Goal: Task Accomplishment & Management: Complete application form

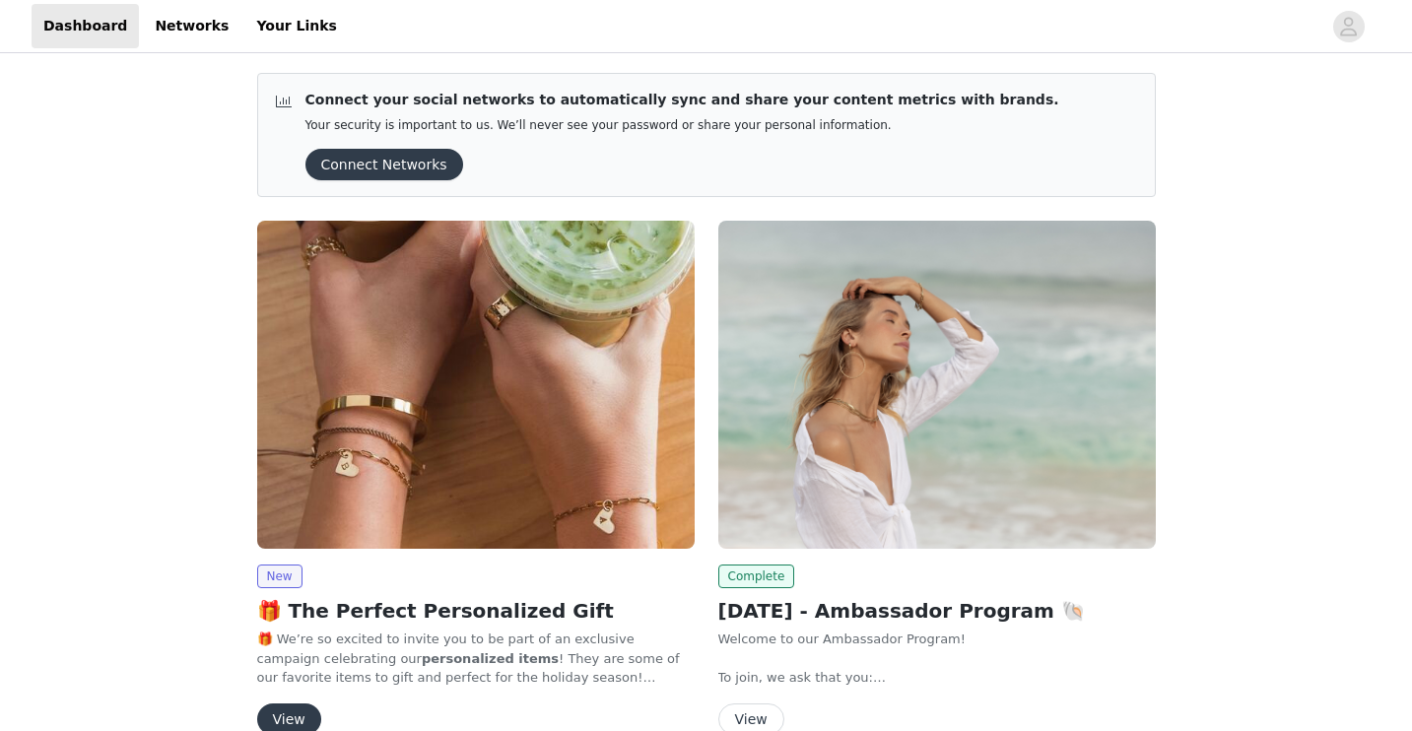
scroll to position [59, 0]
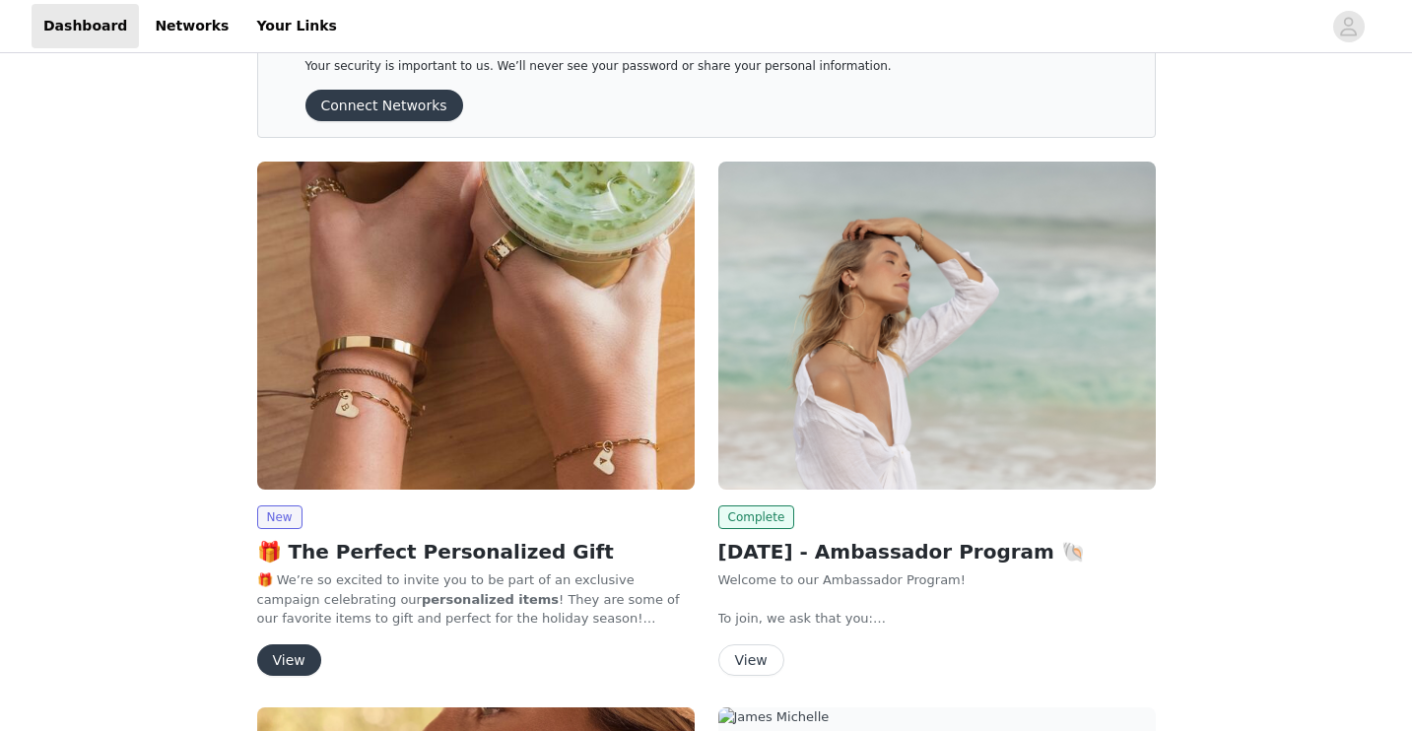
click at [303, 659] on button "View" at bounding box center [289, 660] width 64 height 32
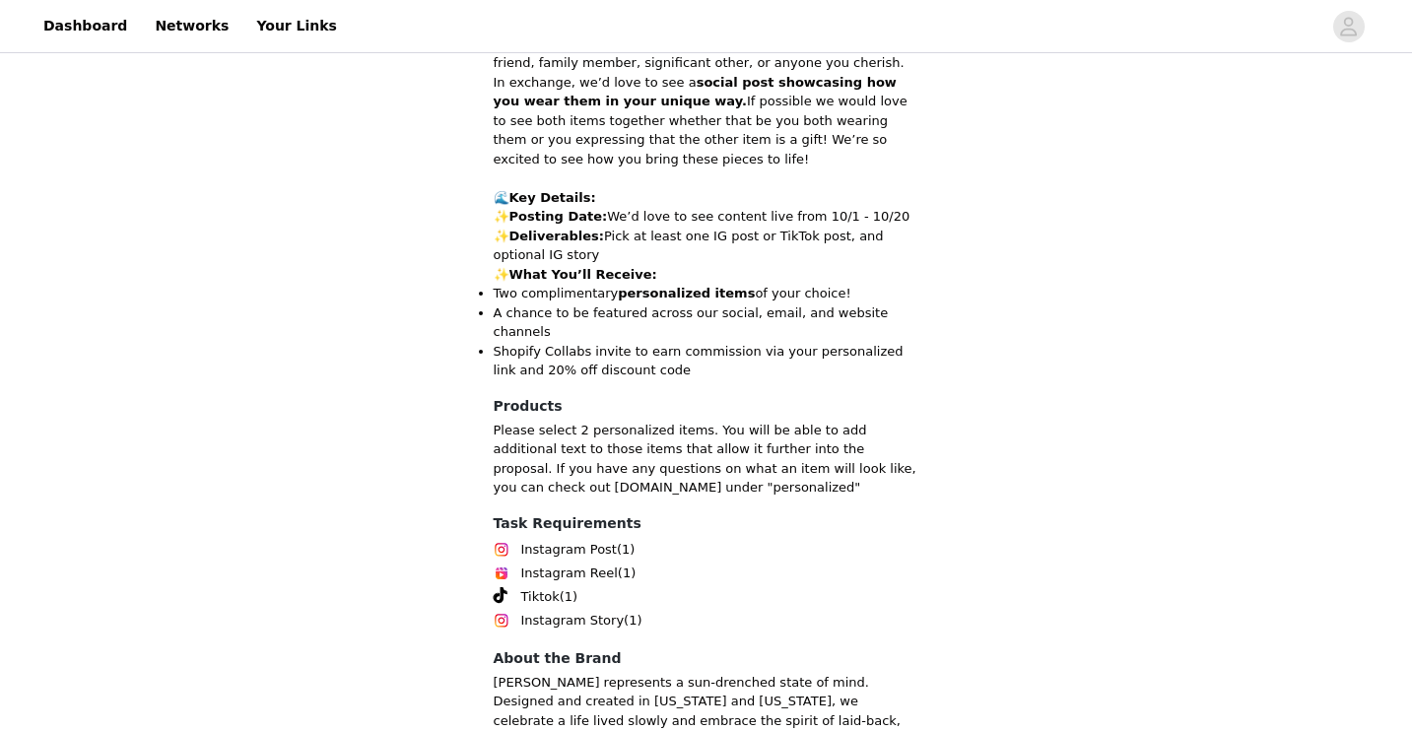
scroll to position [1014, 0]
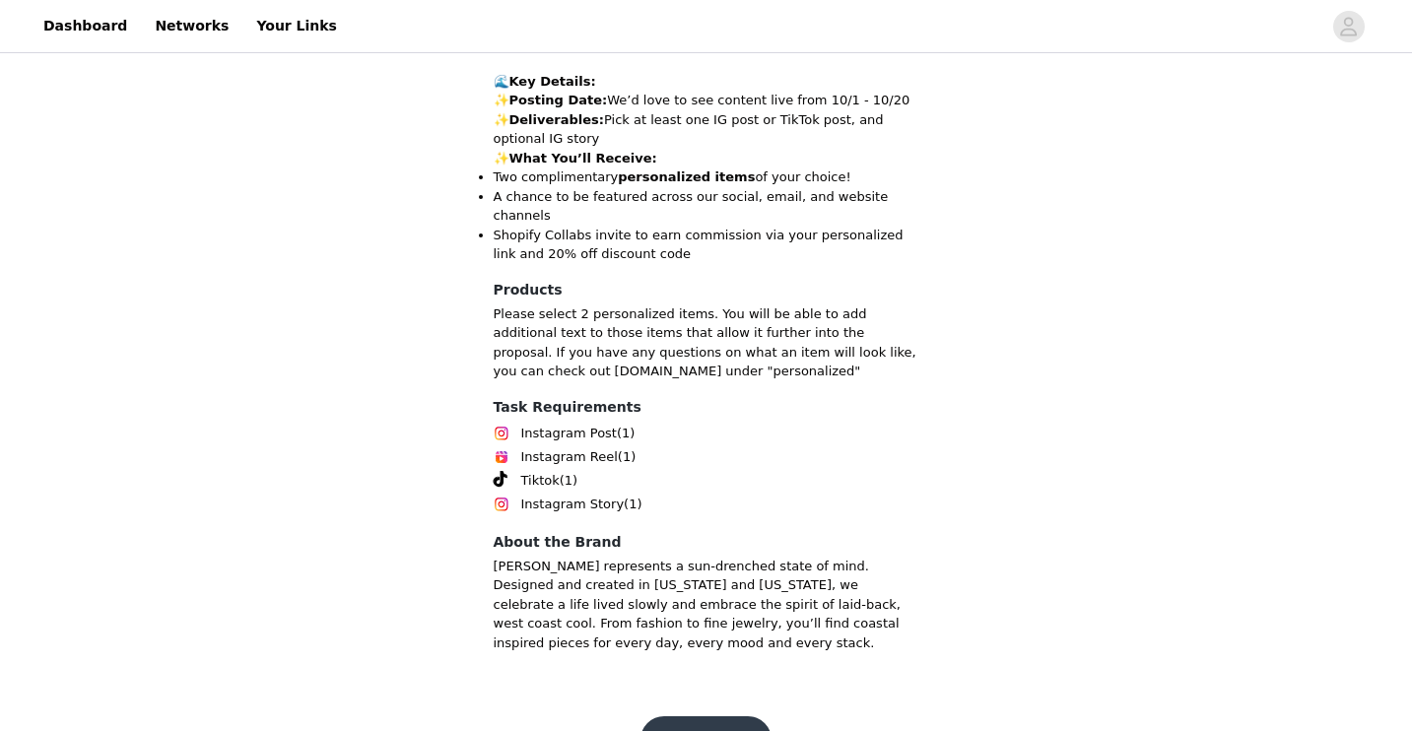
click at [733, 716] on button "Get Started" at bounding box center [705, 739] width 131 height 47
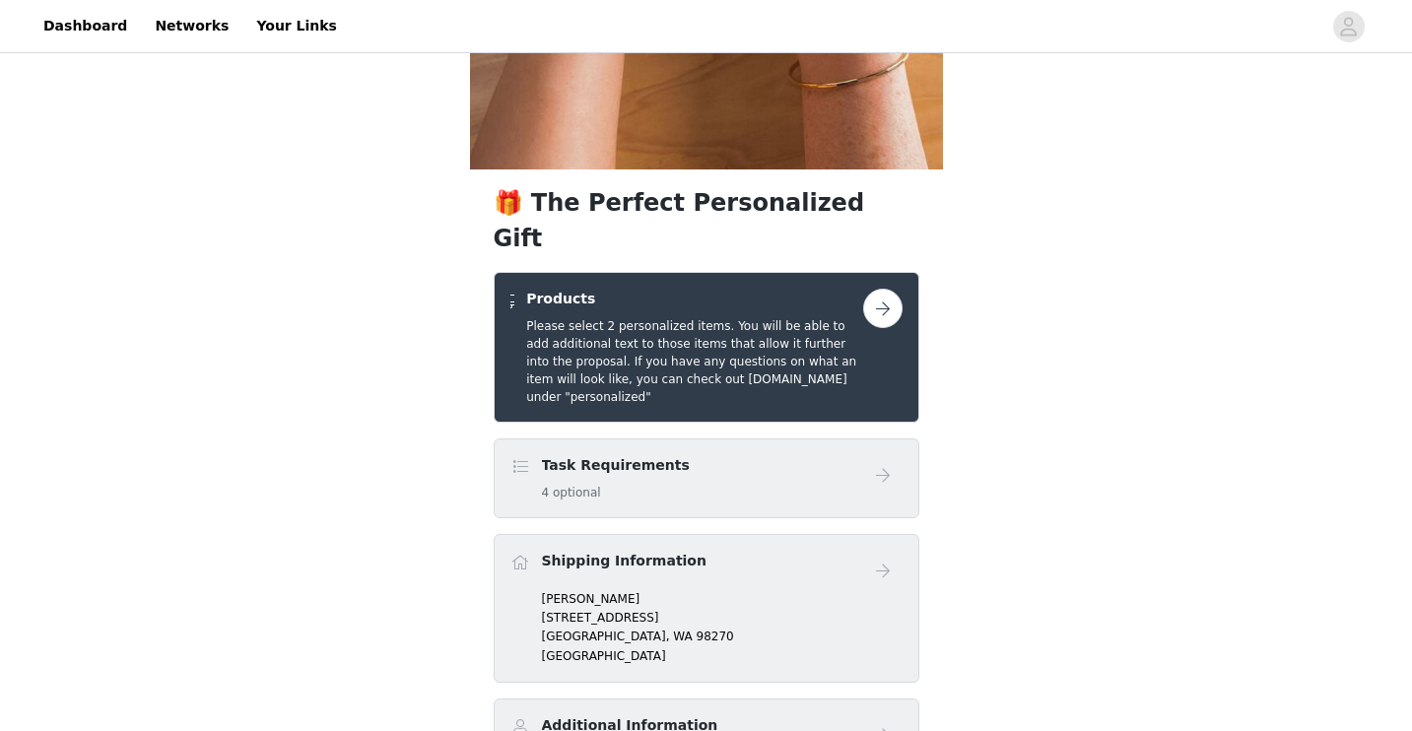
scroll to position [529, 0]
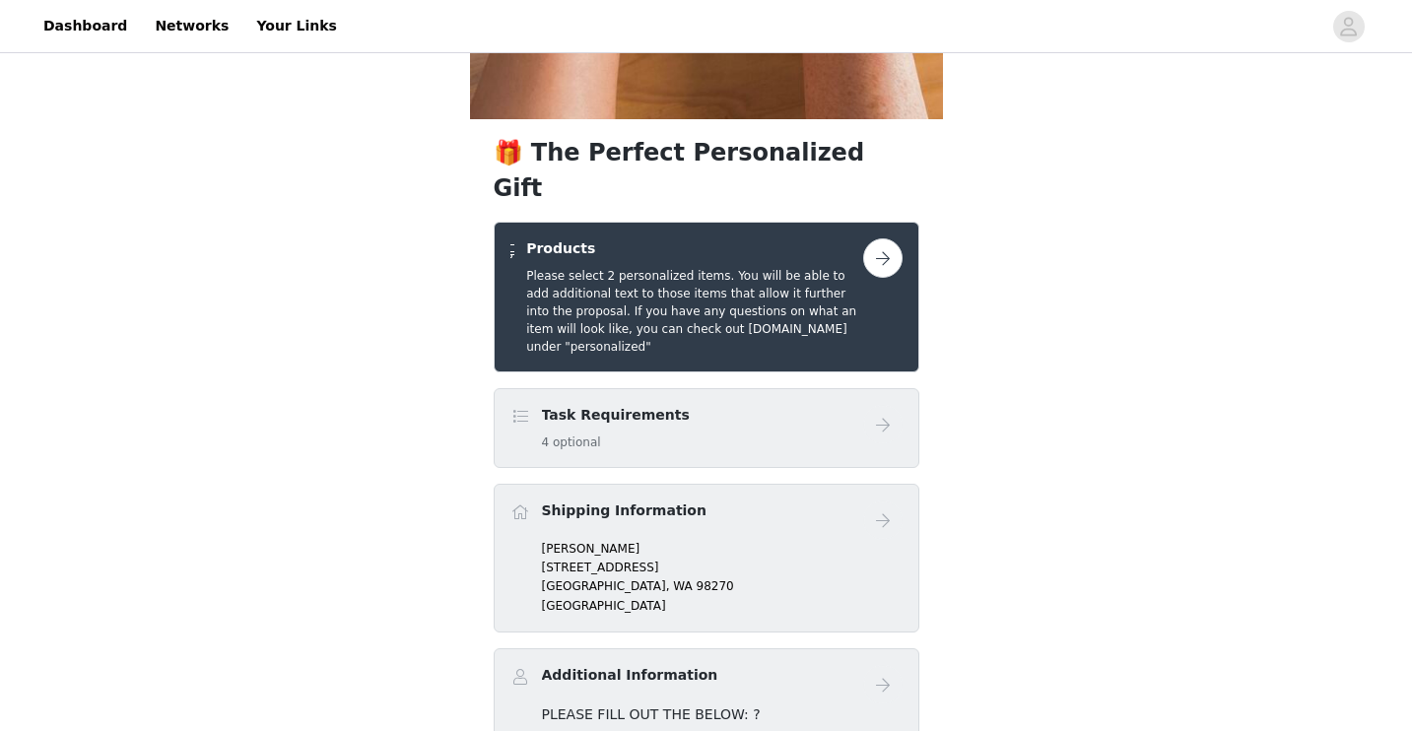
click at [681, 405] on div "Task Requirements 4 optional" at bounding box center [686, 428] width 353 height 46
click at [890, 238] on button "button" at bounding box center [882, 257] width 39 height 39
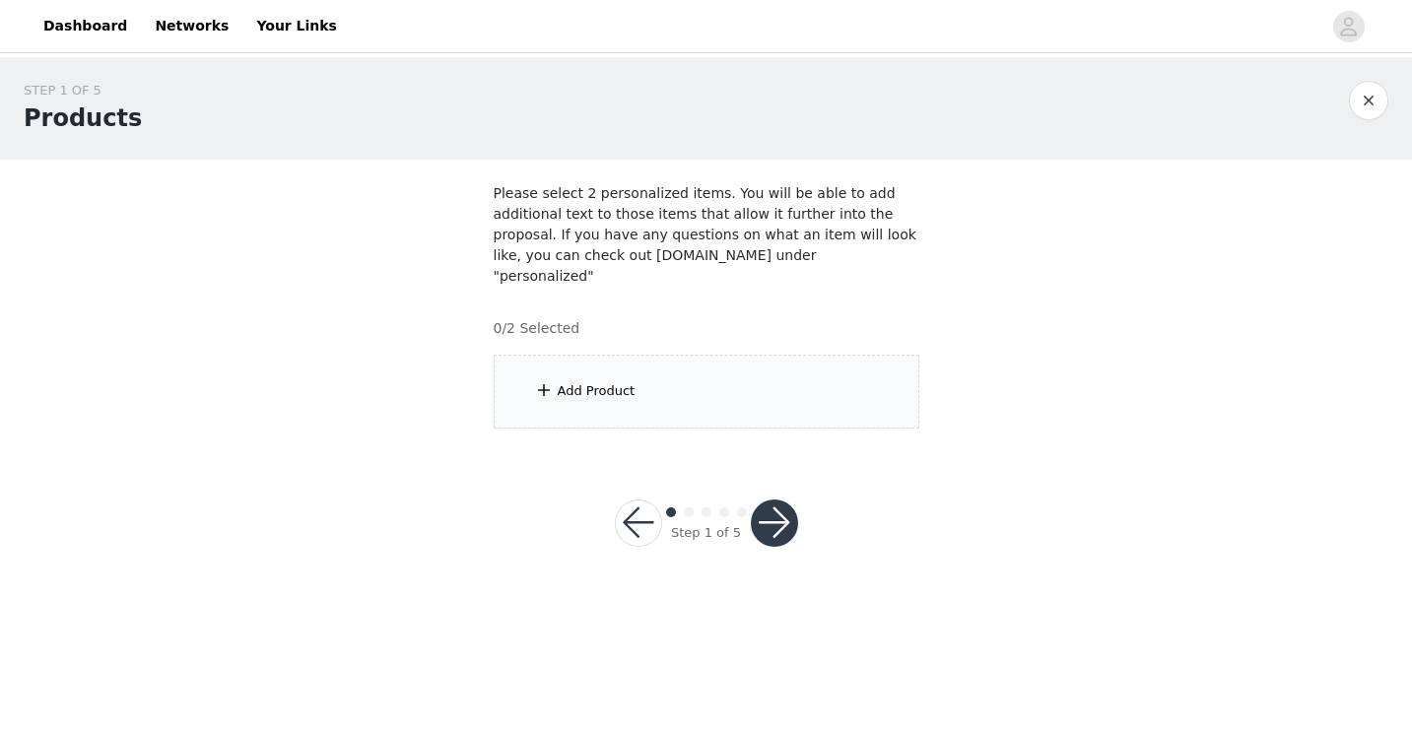
click at [710, 386] on div "Add Product" at bounding box center [707, 392] width 426 height 74
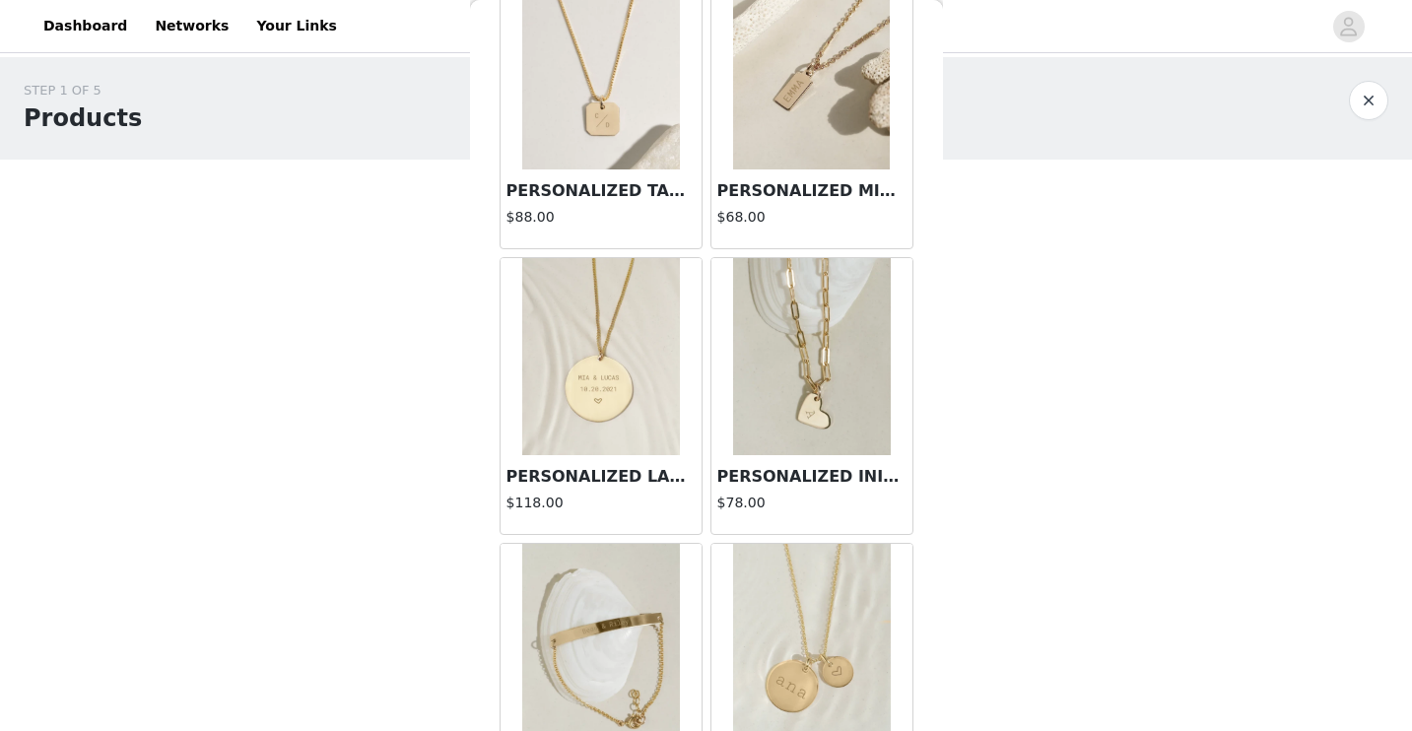
scroll to position [395, 0]
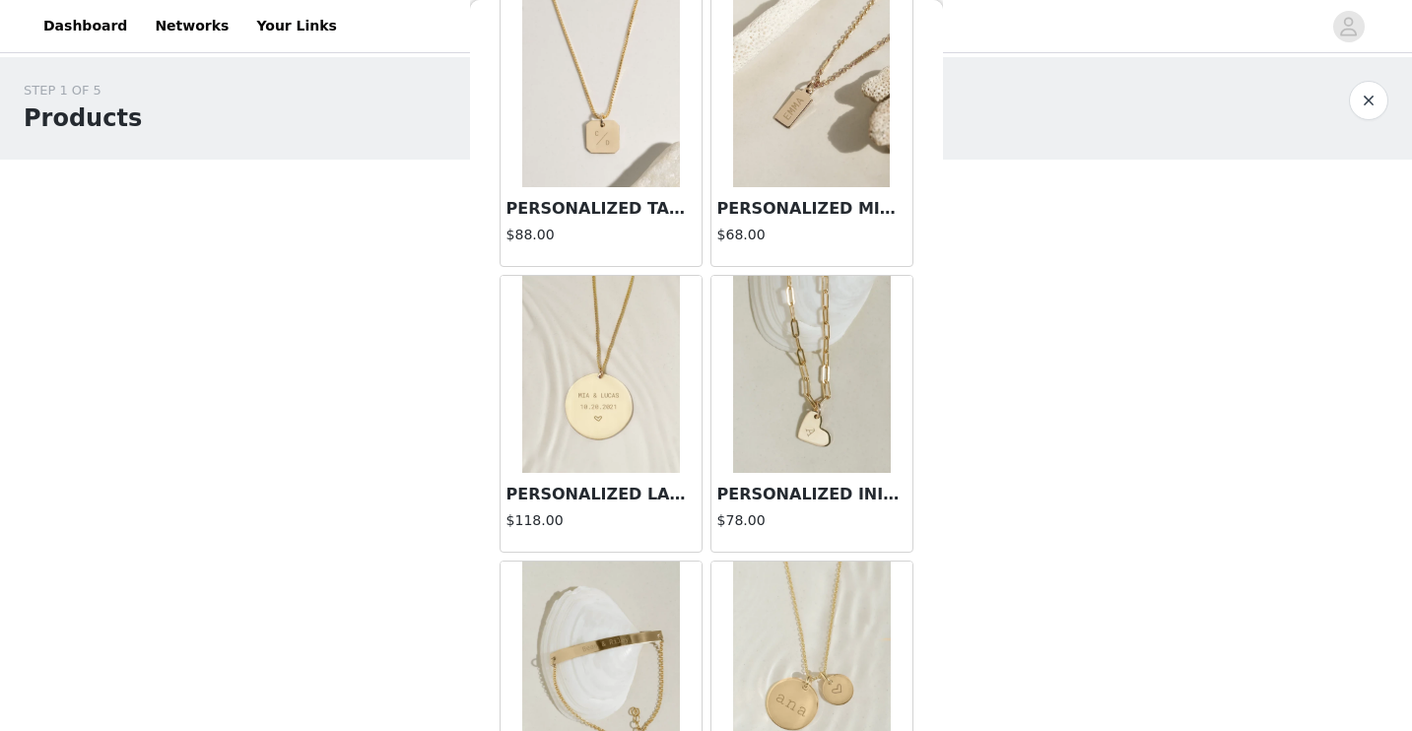
click at [594, 195] on div "PERSONALIZED TABLET NECKLACE $88.00" at bounding box center [600, 226] width 201 height 79
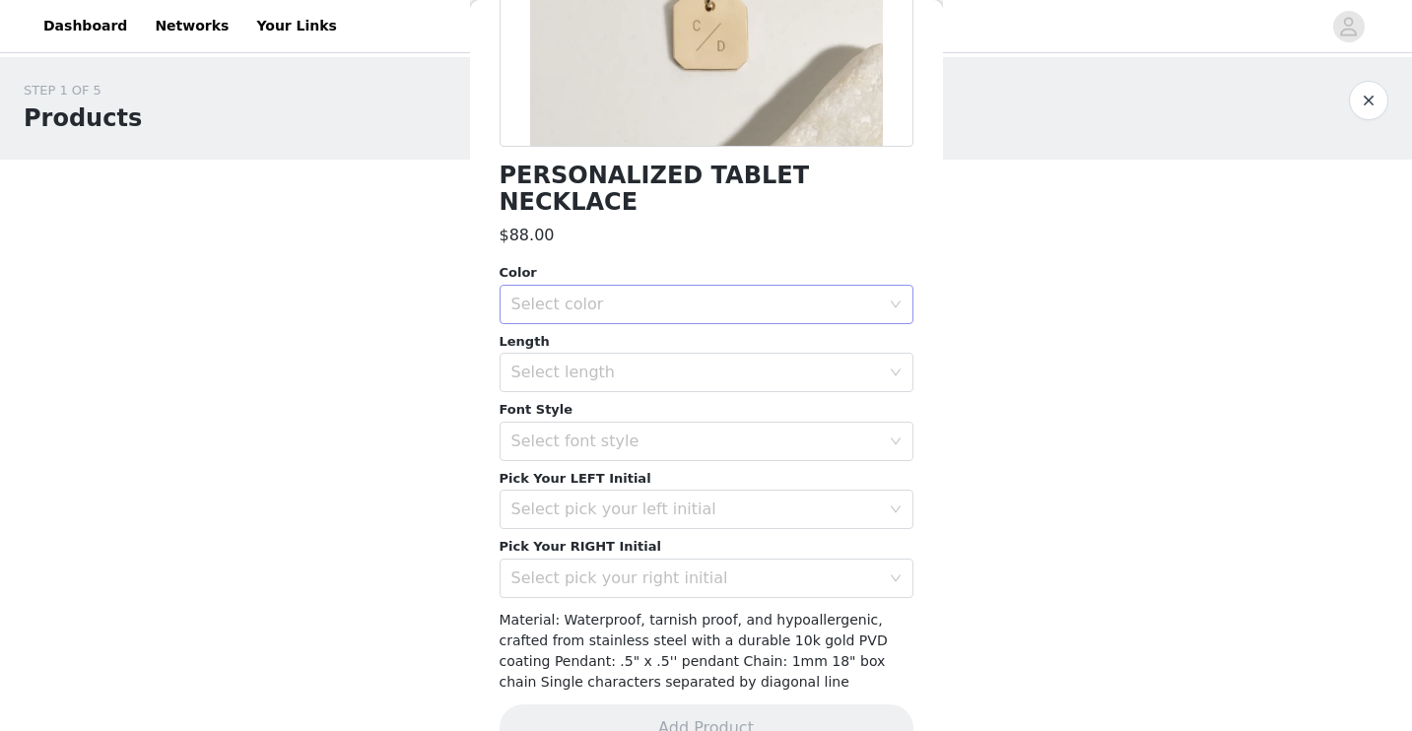
click at [625, 295] on div "Select color" at bounding box center [695, 305] width 368 height 20
click at [598, 320] on li "Gold" at bounding box center [706, 321] width 414 height 32
click at [588, 363] on div "Select length" at bounding box center [695, 373] width 368 height 20
click at [574, 374] on li "18"" at bounding box center [706, 389] width 414 height 32
click at [565, 432] on div "Select font style" at bounding box center [695, 442] width 368 height 20
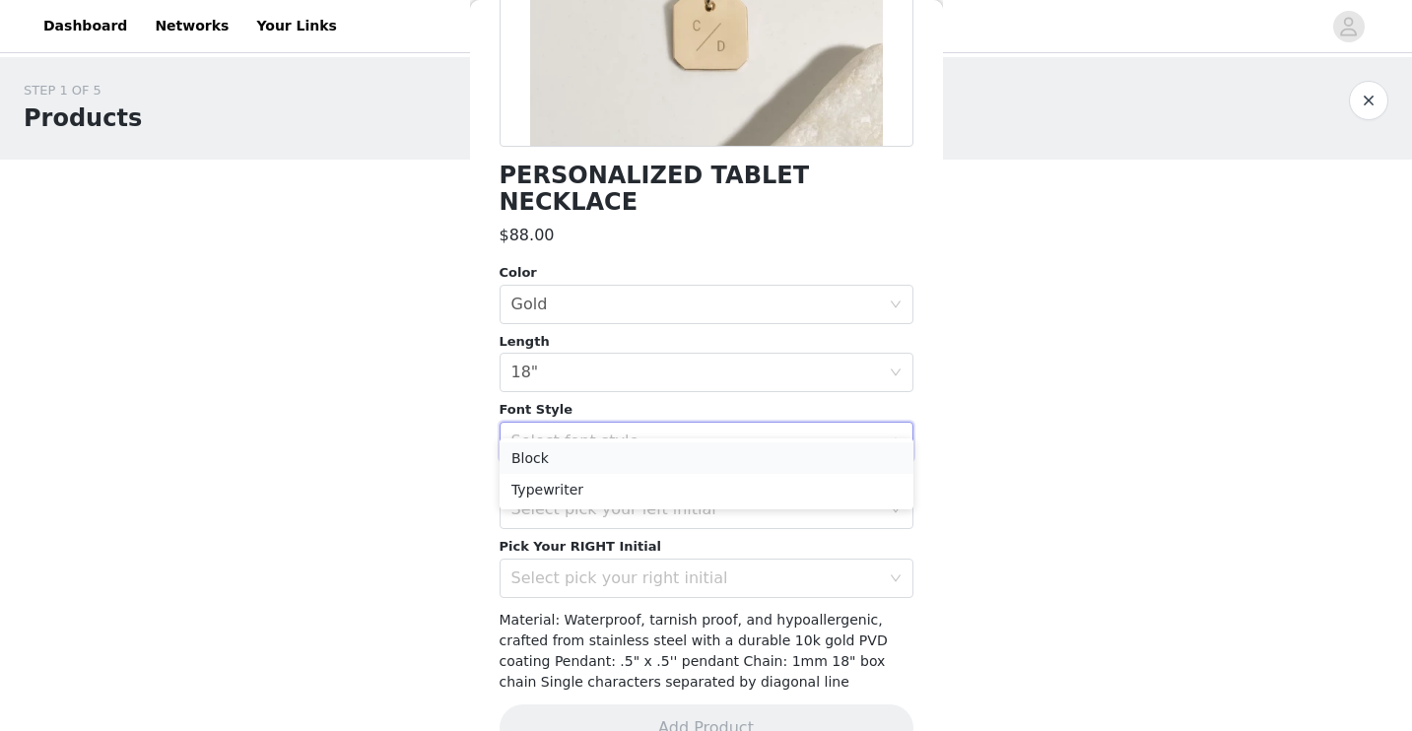
click at [565, 448] on li "Block" at bounding box center [706, 458] width 414 height 32
click at [638, 427] on div "Select font style Block" at bounding box center [699, 441] width 377 height 37
click at [615, 451] on li "Block" at bounding box center [706, 458] width 414 height 32
click at [413, 467] on div "STEP 1 OF 5 Products Please select 2 personalized items. You will be able to ad…" at bounding box center [706, 325] width 1412 height 537
click at [567, 499] on div "Select pick your left initial" at bounding box center [695, 509] width 368 height 20
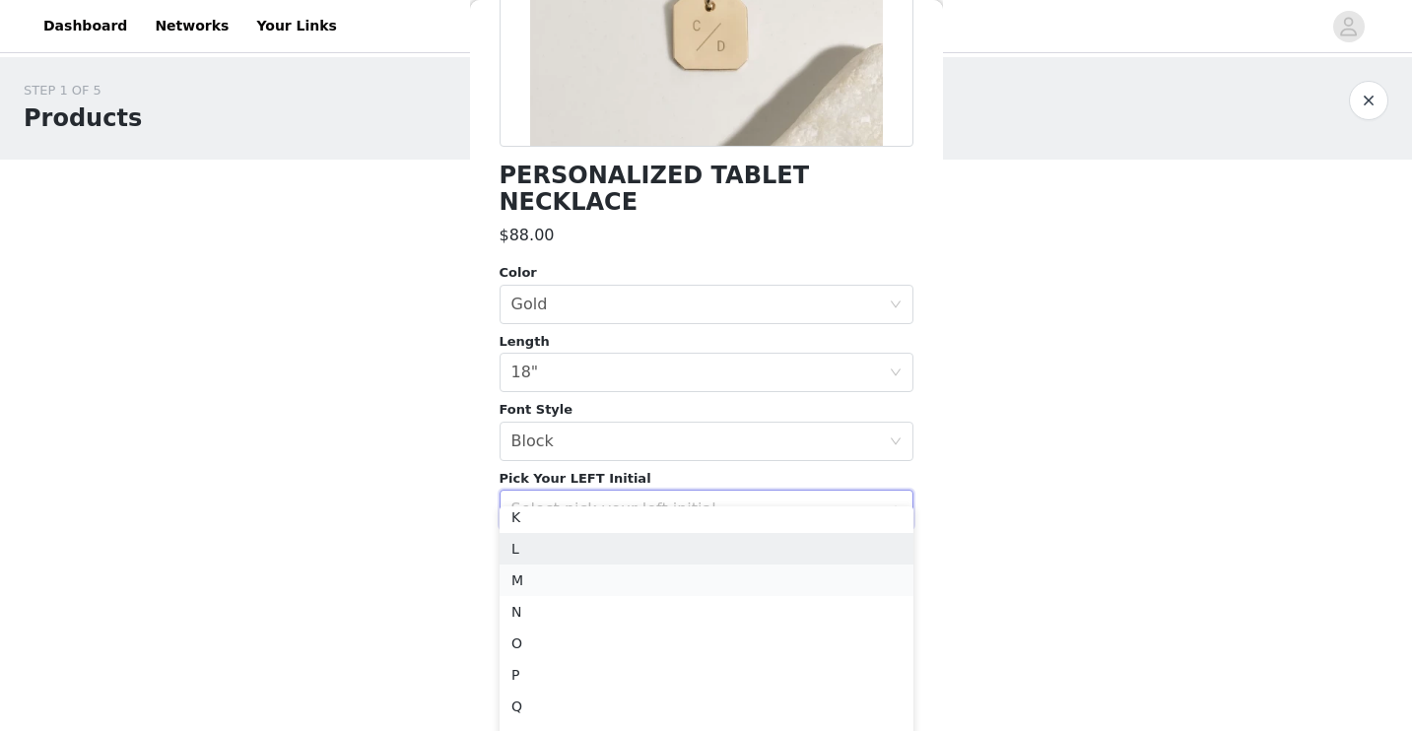
scroll to position [308, 0]
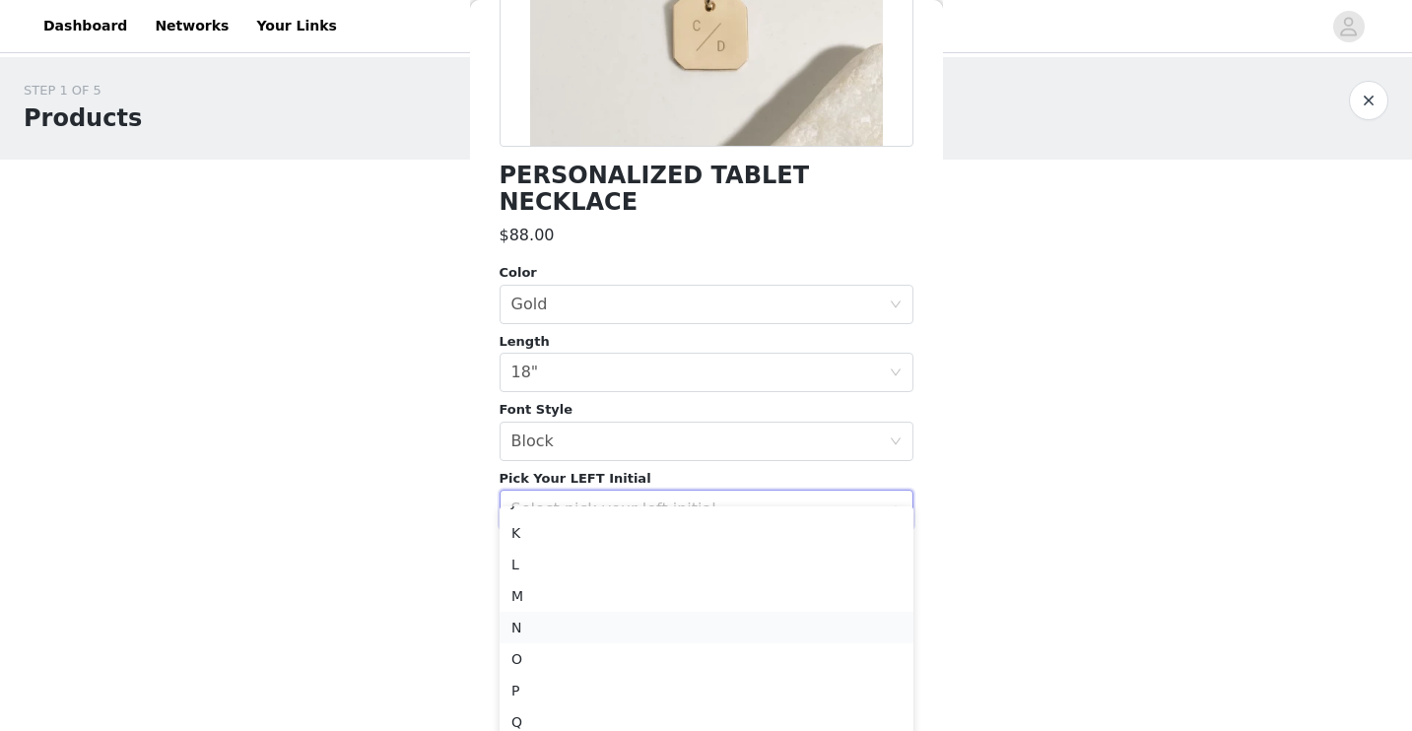
click at [529, 627] on li "N" at bounding box center [706, 628] width 414 height 32
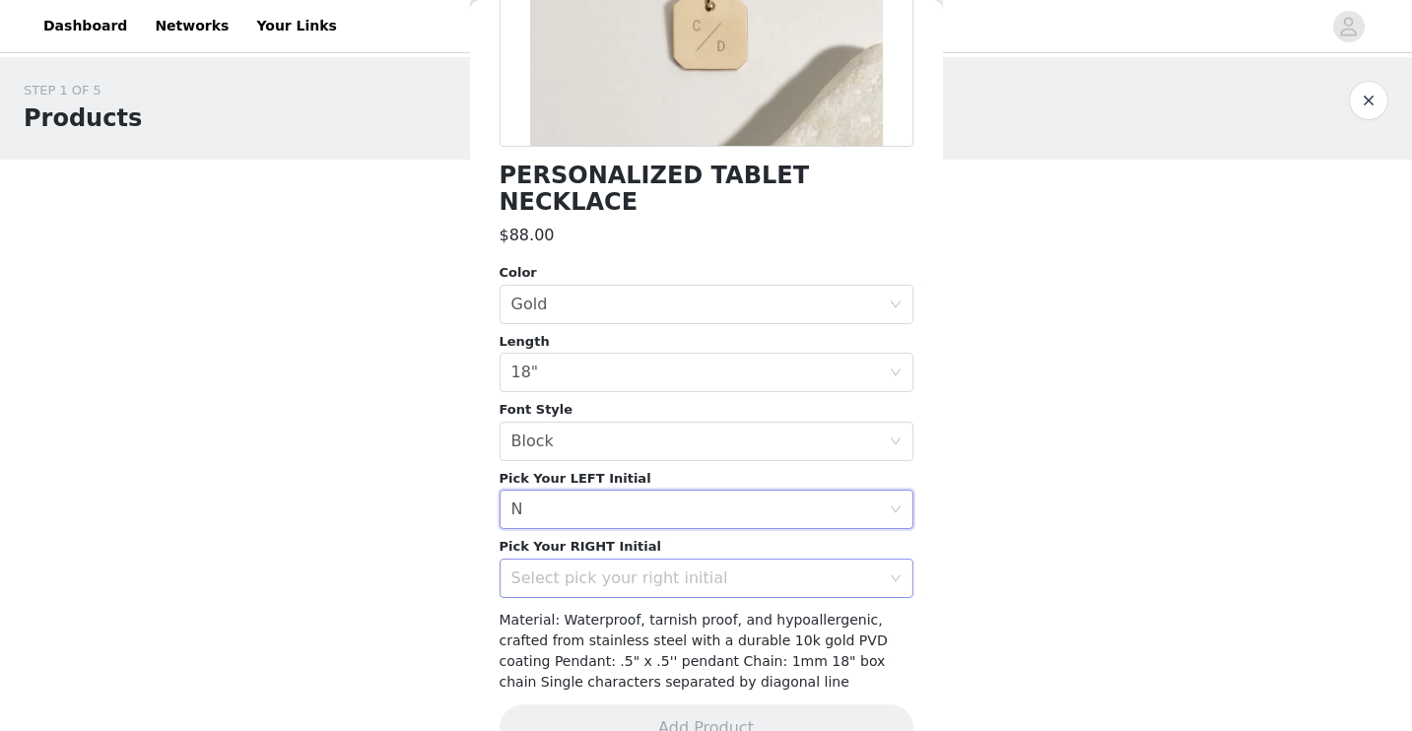
click at [527, 568] on div "Select pick your right initial" at bounding box center [695, 578] width 368 height 20
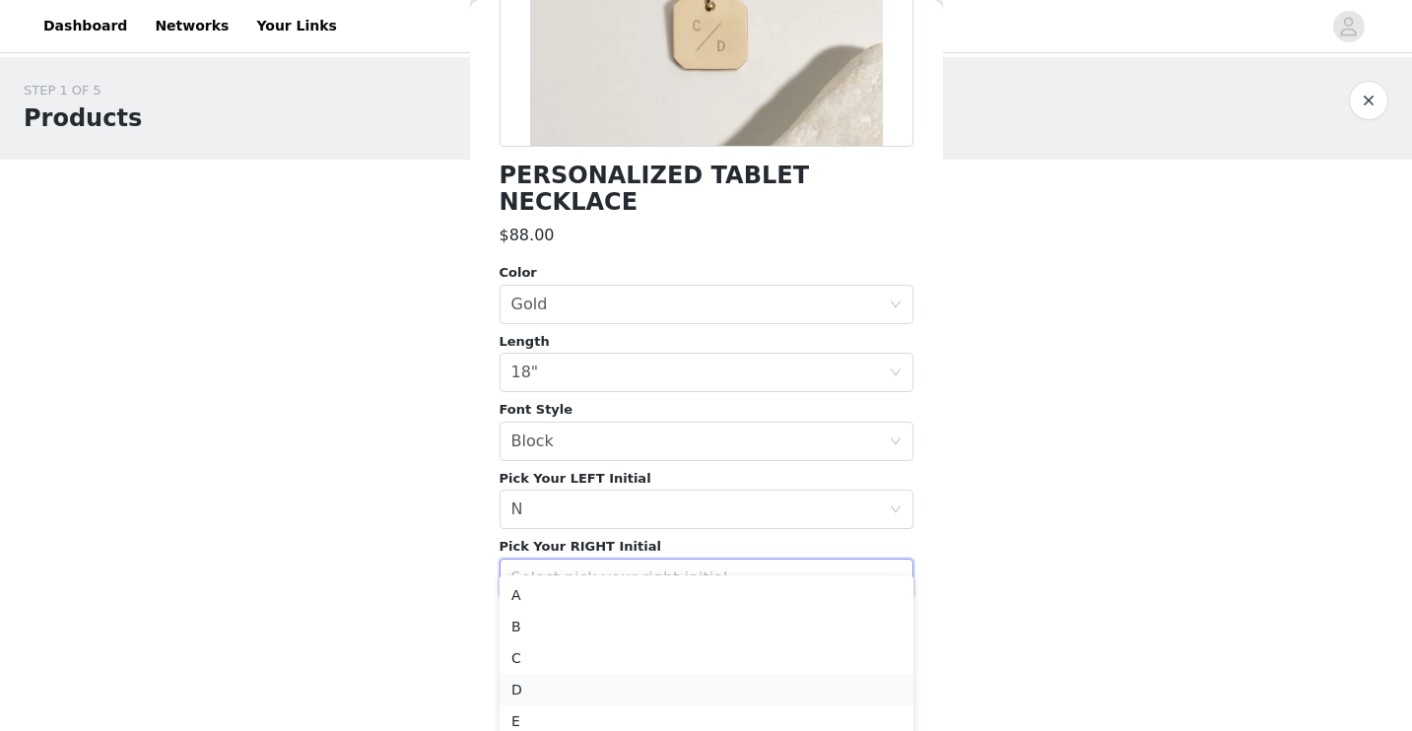
click at [531, 686] on li "D" at bounding box center [706, 690] width 414 height 32
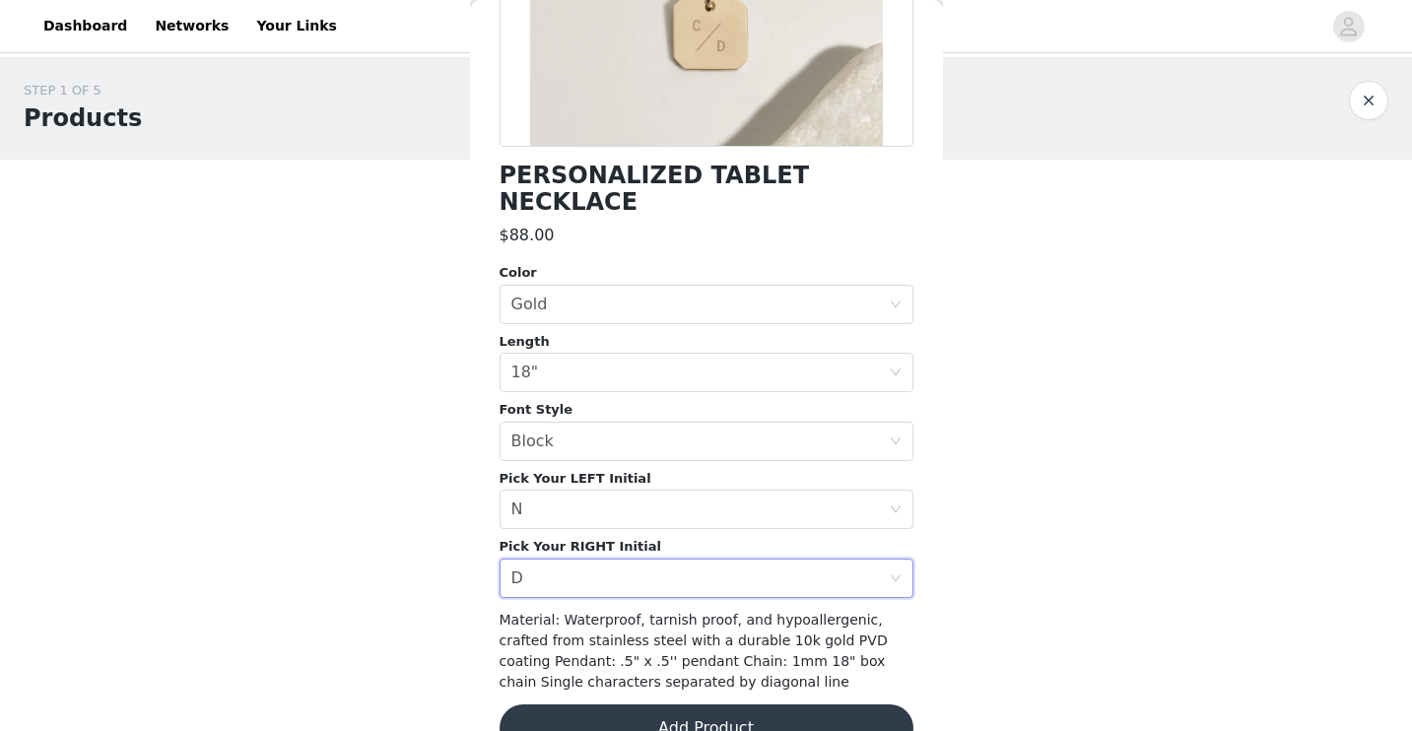
click at [438, 603] on body "Dashboard Networks Your Links STEP 1 OF 5 Products Please select 2 personalized…" at bounding box center [706, 365] width 1412 height 731
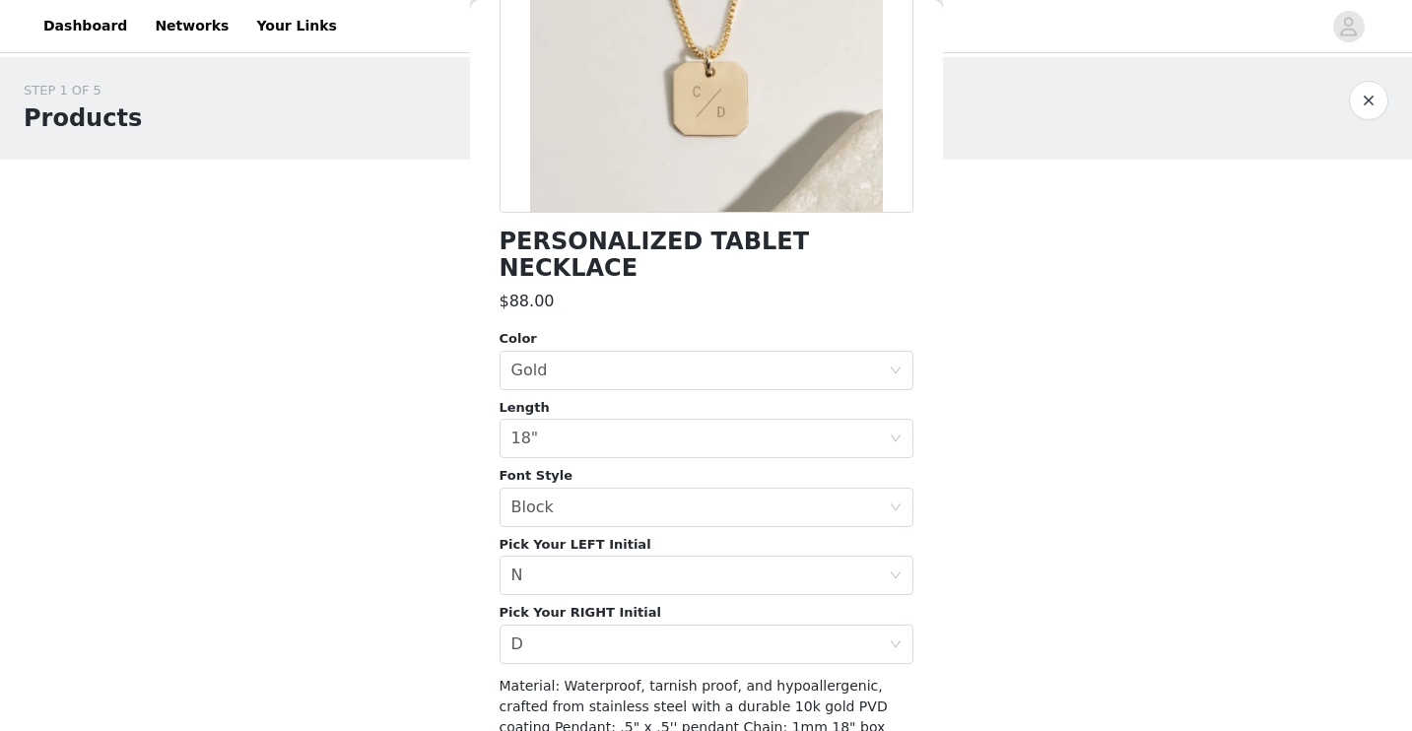
scroll to position [404, 0]
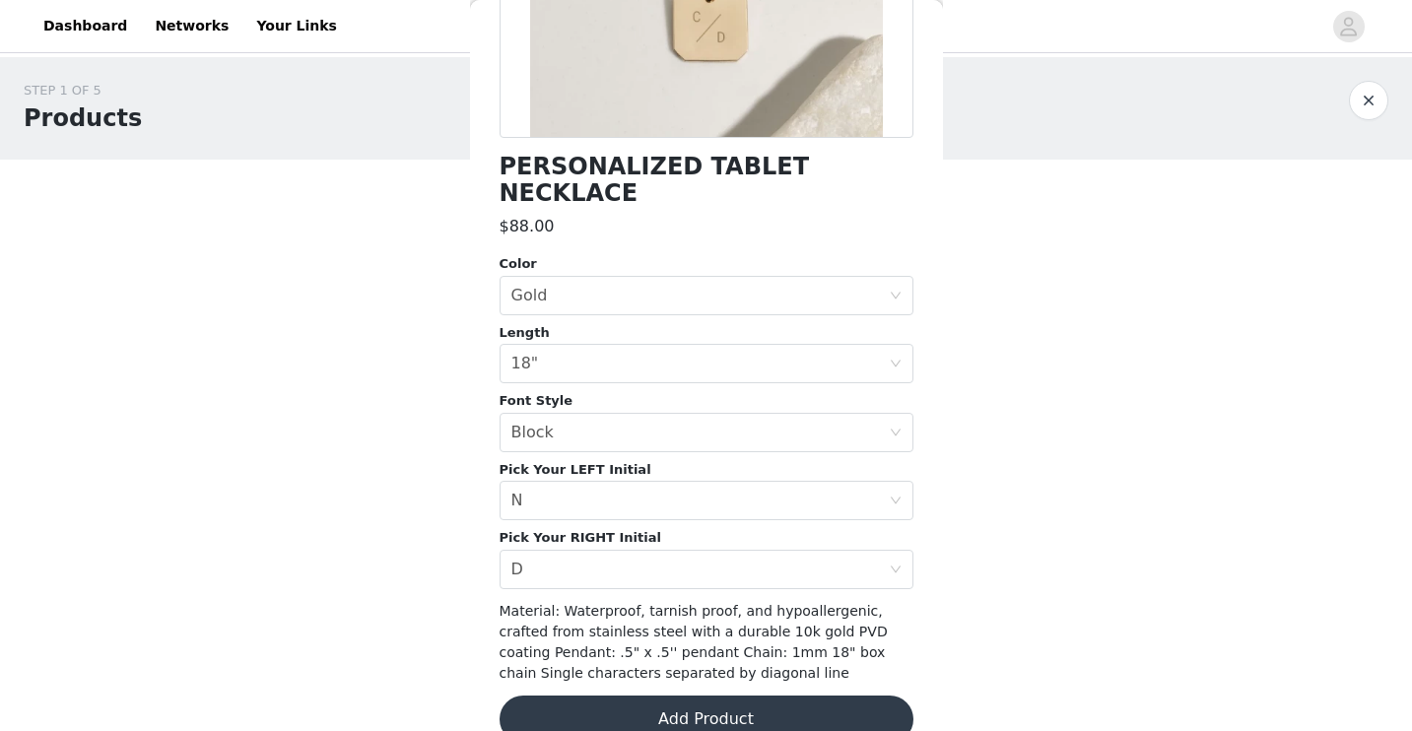
click at [669, 696] on button "Add Product" at bounding box center [706, 719] width 414 height 47
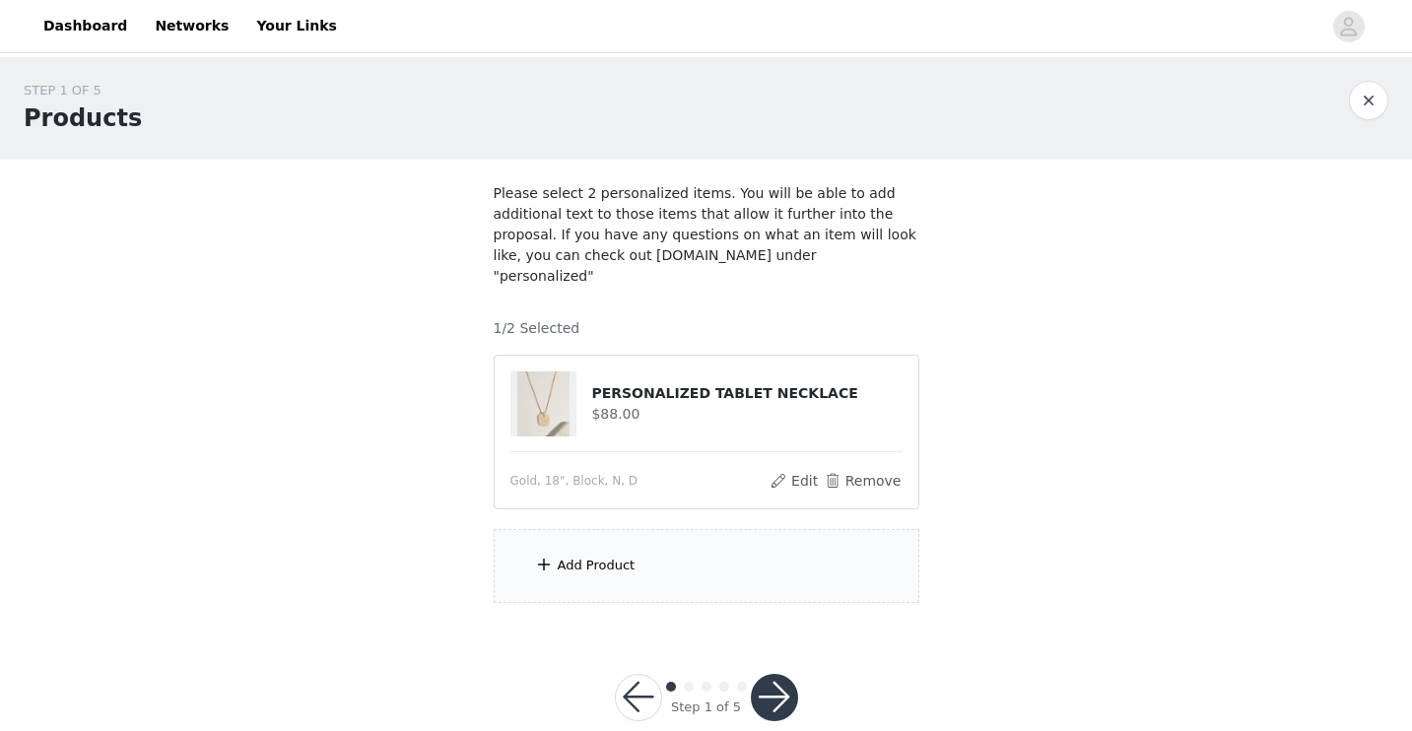
click at [655, 550] on div "Add Product" at bounding box center [707, 566] width 426 height 74
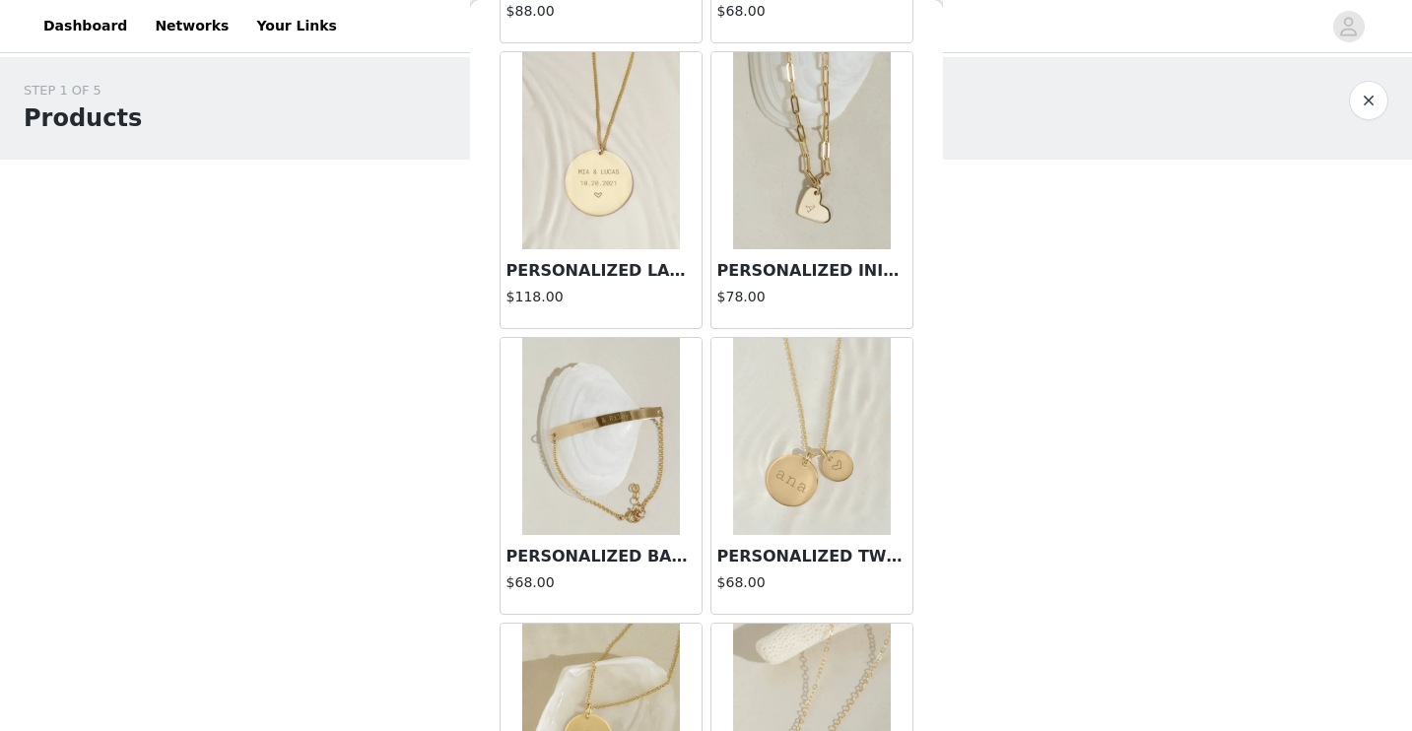
scroll to position [624, 0]
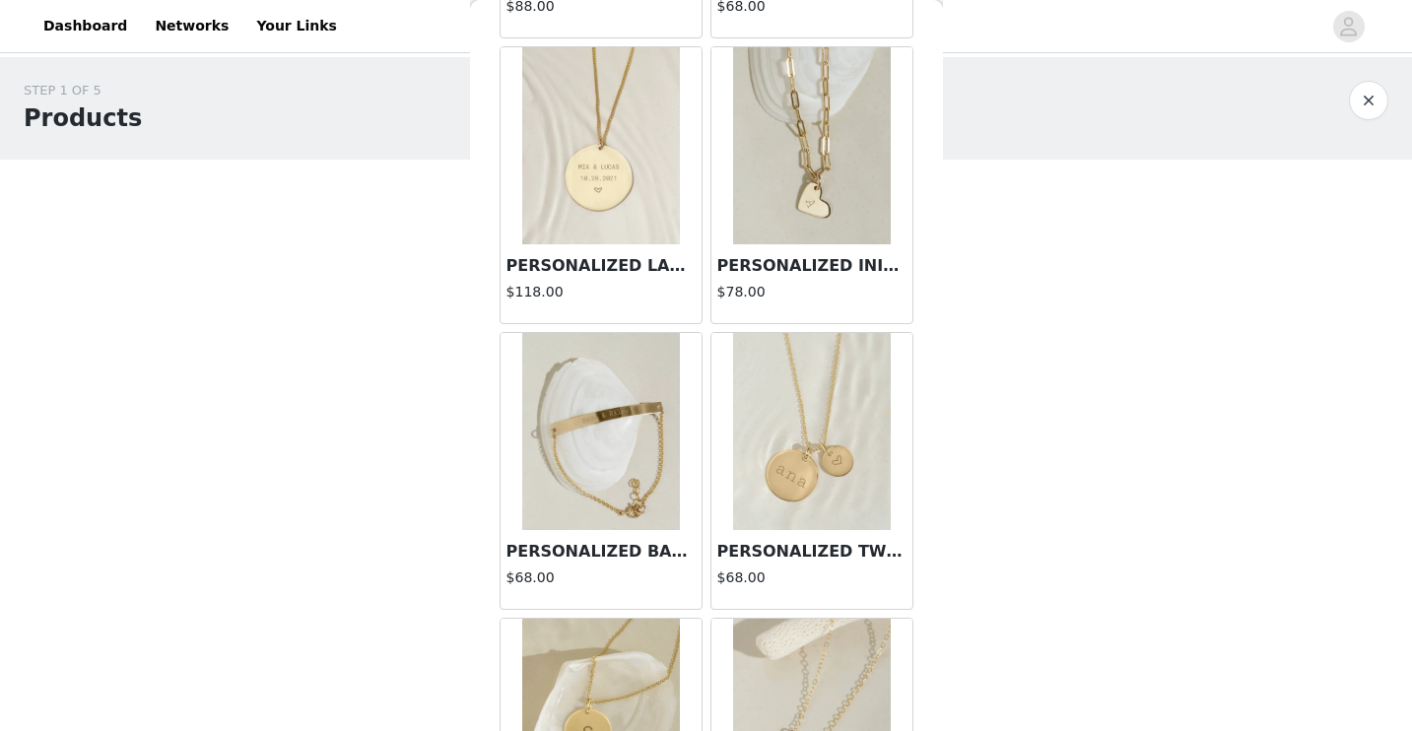
click at [605, 489] on img at bounding box center [601, 431] width 158 height 197
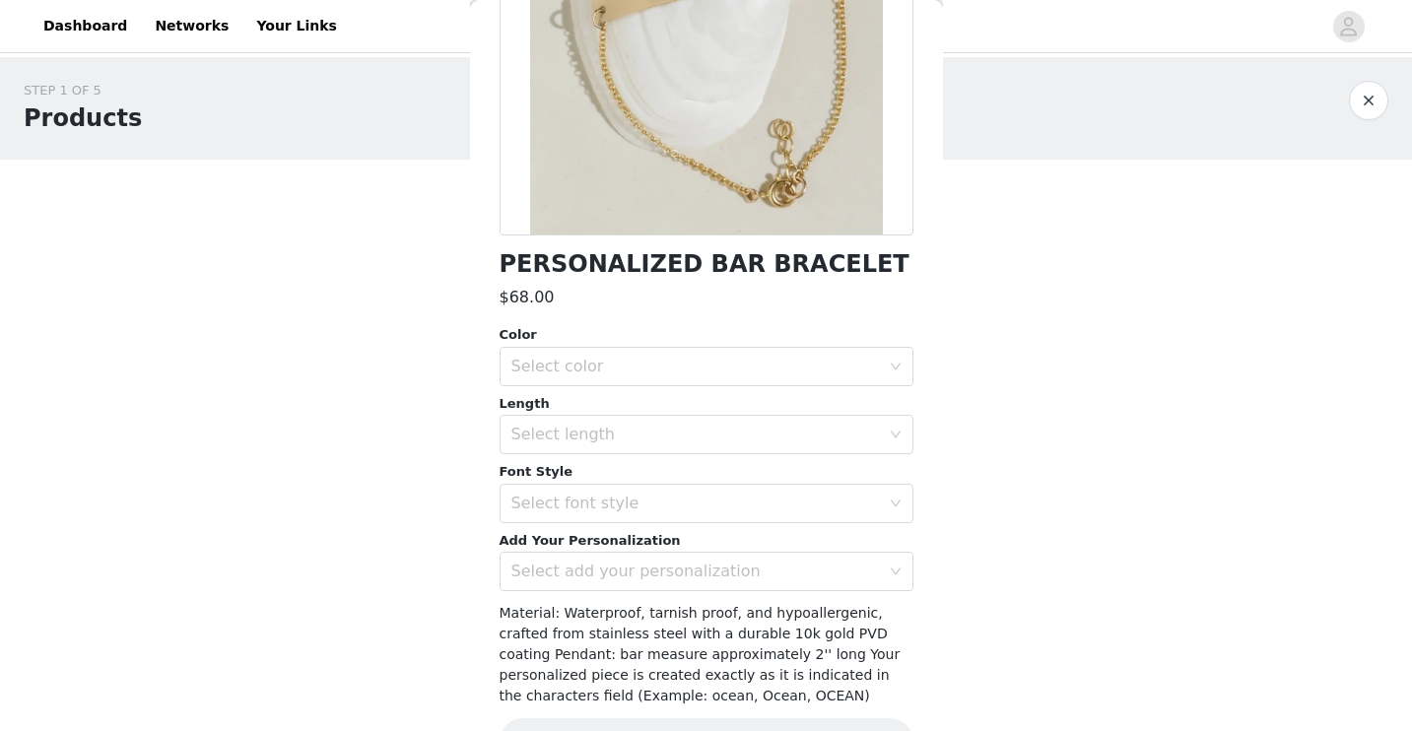
scroll to position [289, 0]
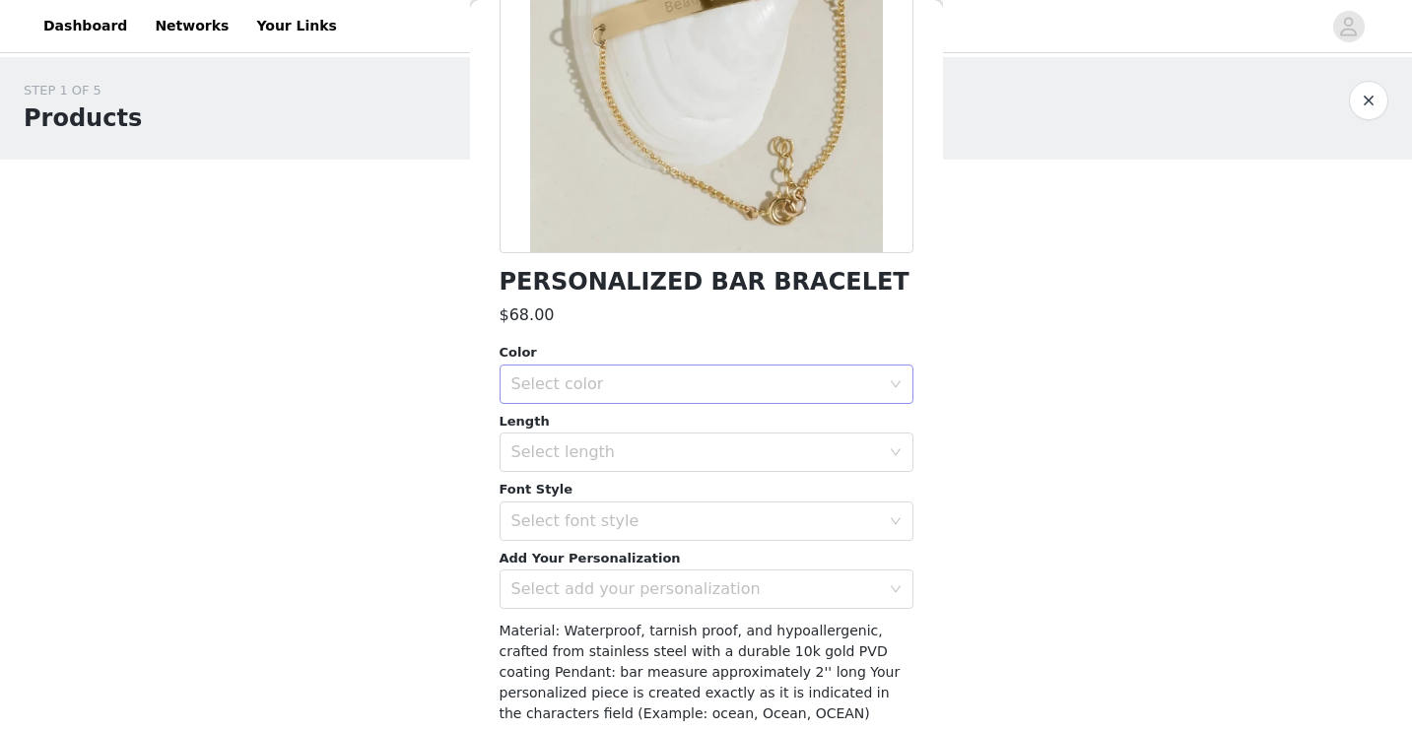
click at [648, 386] on div "Select color" at bounding box center [695, 384] width 368 height 20
click at [634, 419] on li "Gold" at bounding box center [706, 428] width 414 height 32
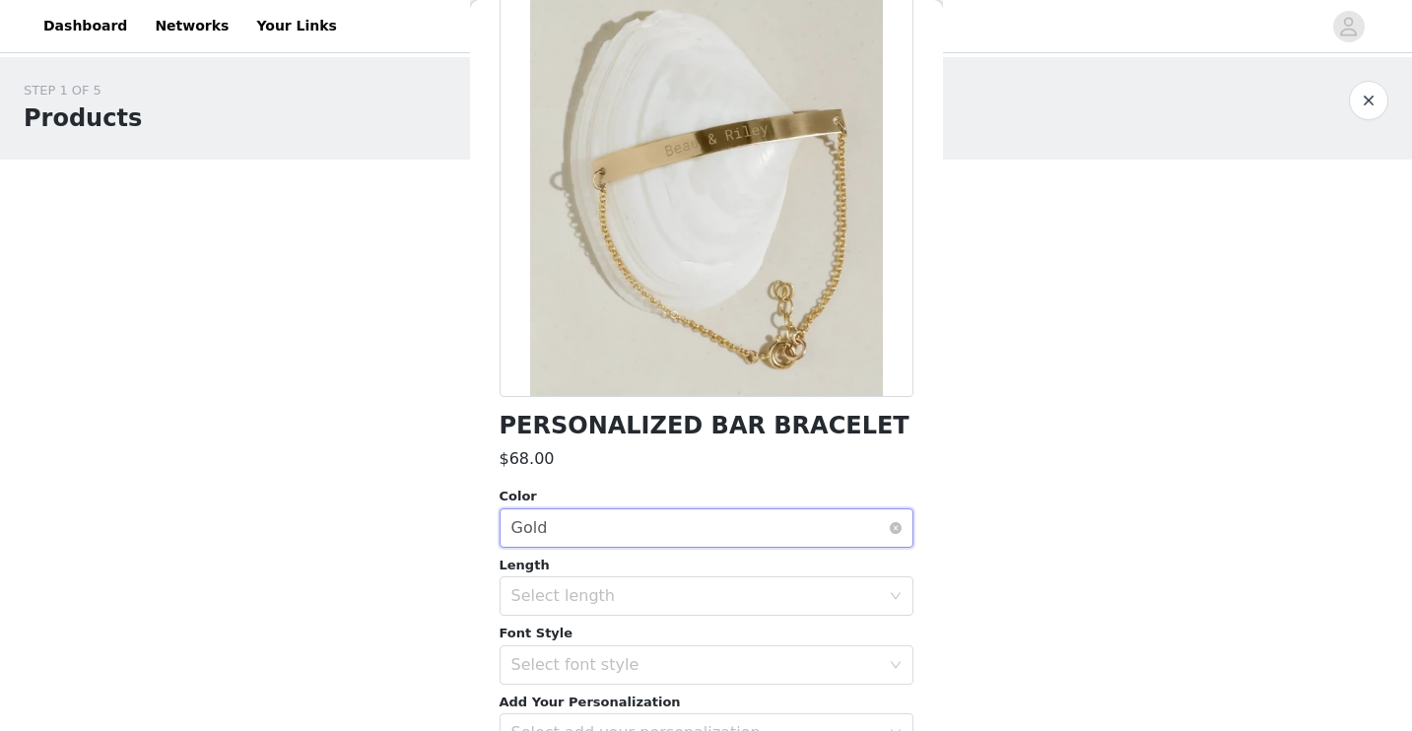
scroll to position [185, 0]
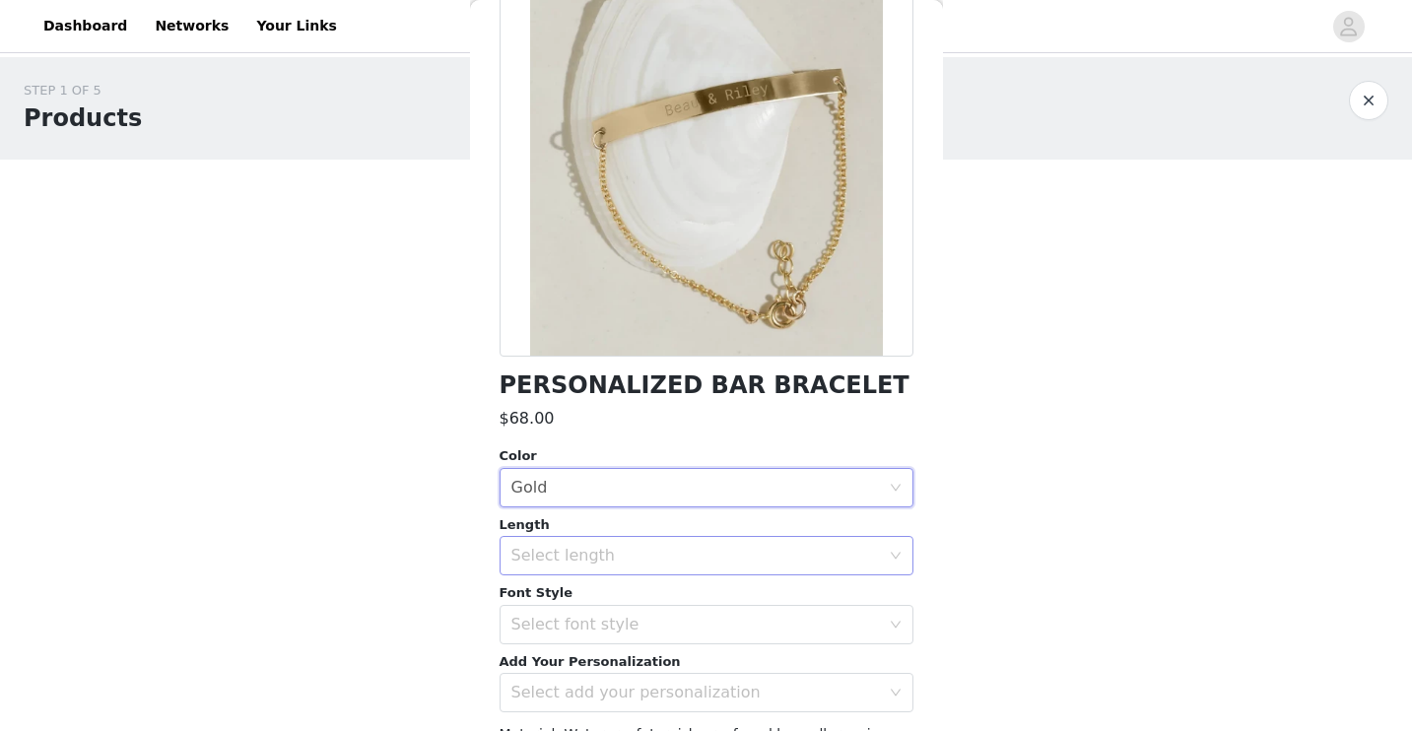
click at [610, 562] on div "Select length" at bounding box center [695, 556] width 368 height 20
click at [597, 591] on li "6" - 7.5"" at bounding box center [706, 599] width 414 height 32
click at [585, 624] on div "Select font style" at bounding box center [695, 625] width 368 height 20
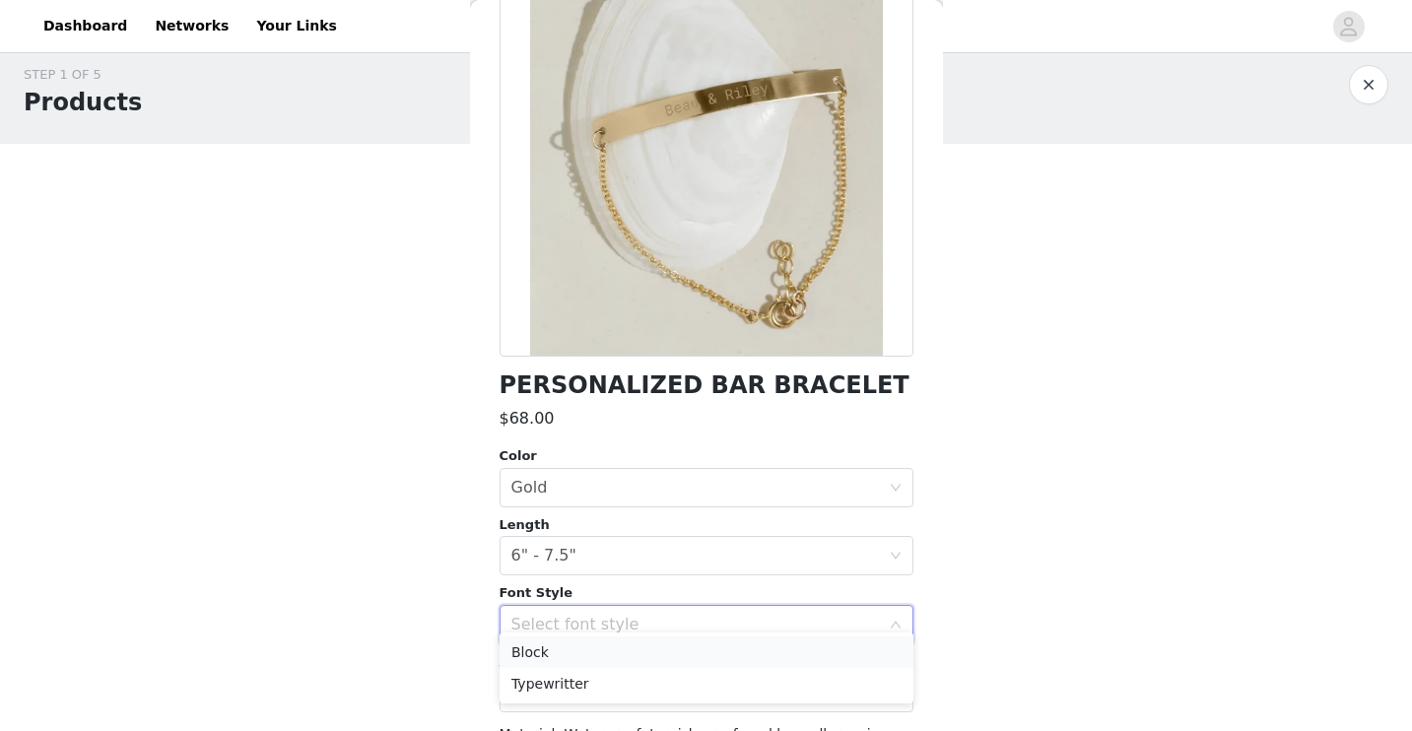
click at [576, 652] on li "Block" at bounding box center [706, 652] width 414 height 32
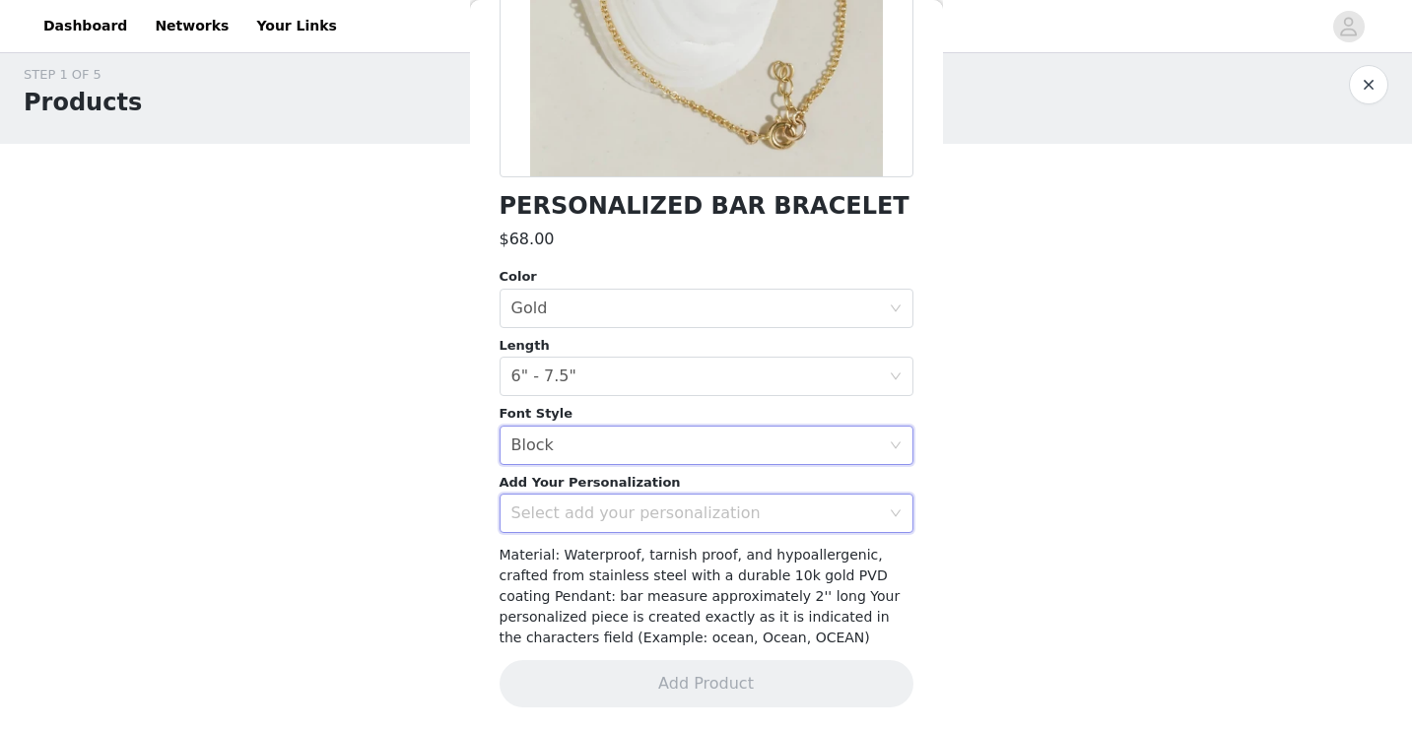
click at [633, 524] on div "Select add your personalization" at bounding box center [699, 513] width 377 height 37
click at [622, 563] on li "Fill out your items and there will be another space for you to put your persona…" at bounding box center [706, 558] width 414 height 32
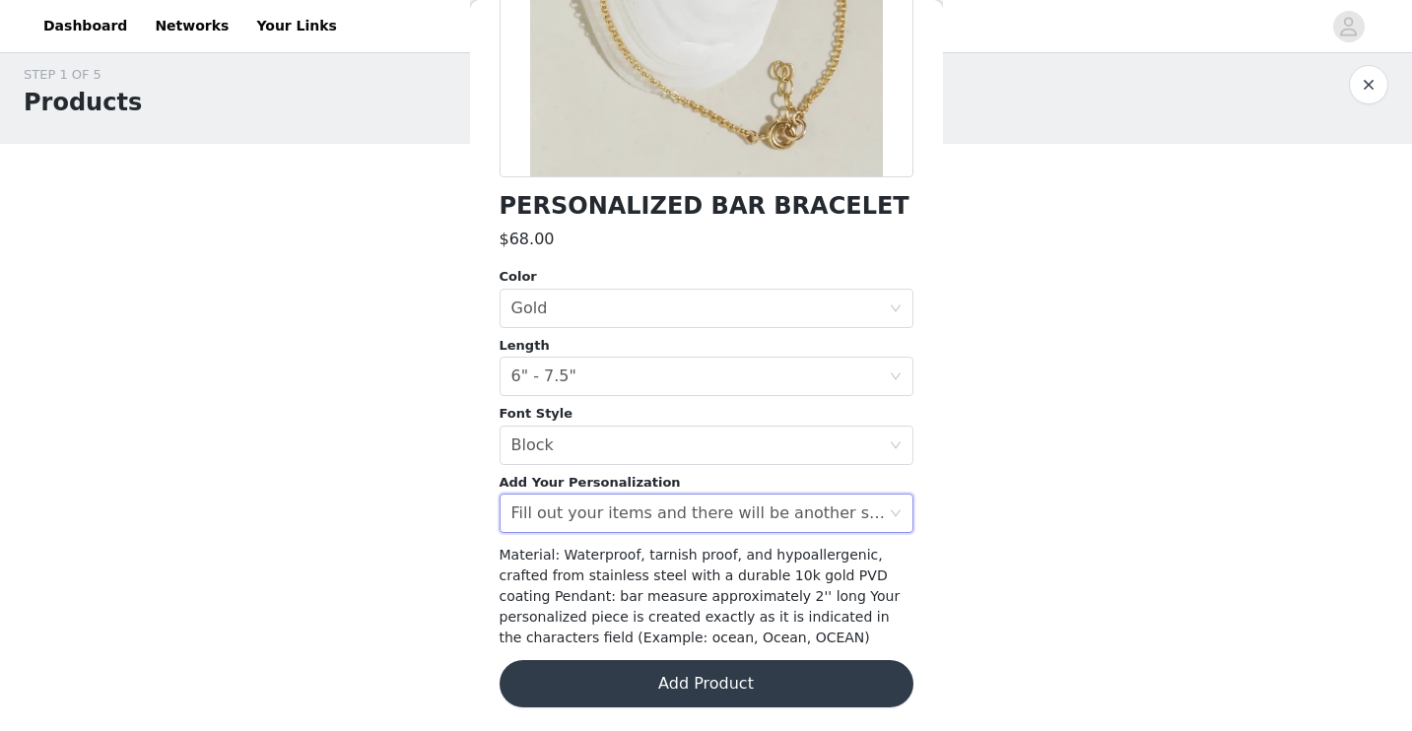
click at [613, 607] on div "Material: Waterproof, tarnish proof, and hypoallergenic, crafted from stainless…" at bounding box center [706, 596] width 414 height 103
click at [617, 686] on button "Add Product" at bounding box center [706, 683] width 414 height 47
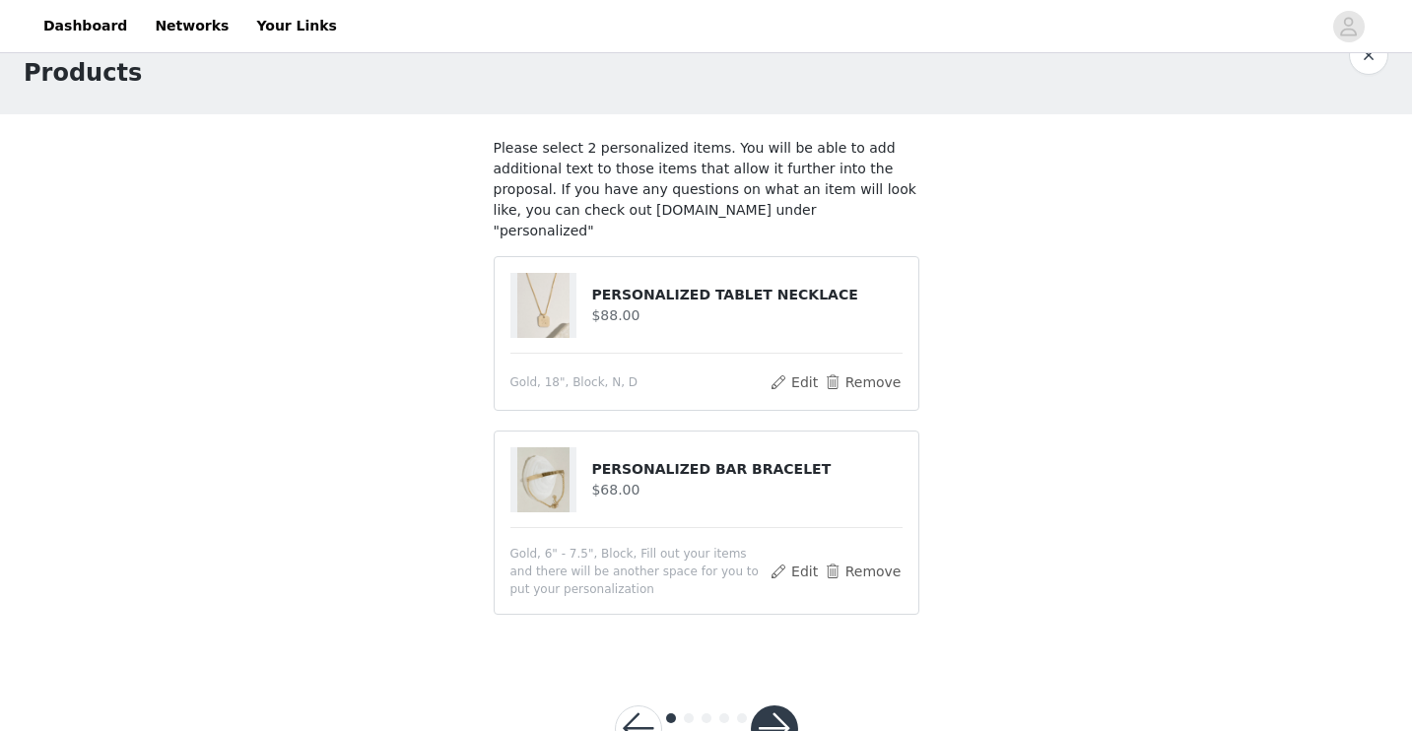
scroll to position [93, 0]
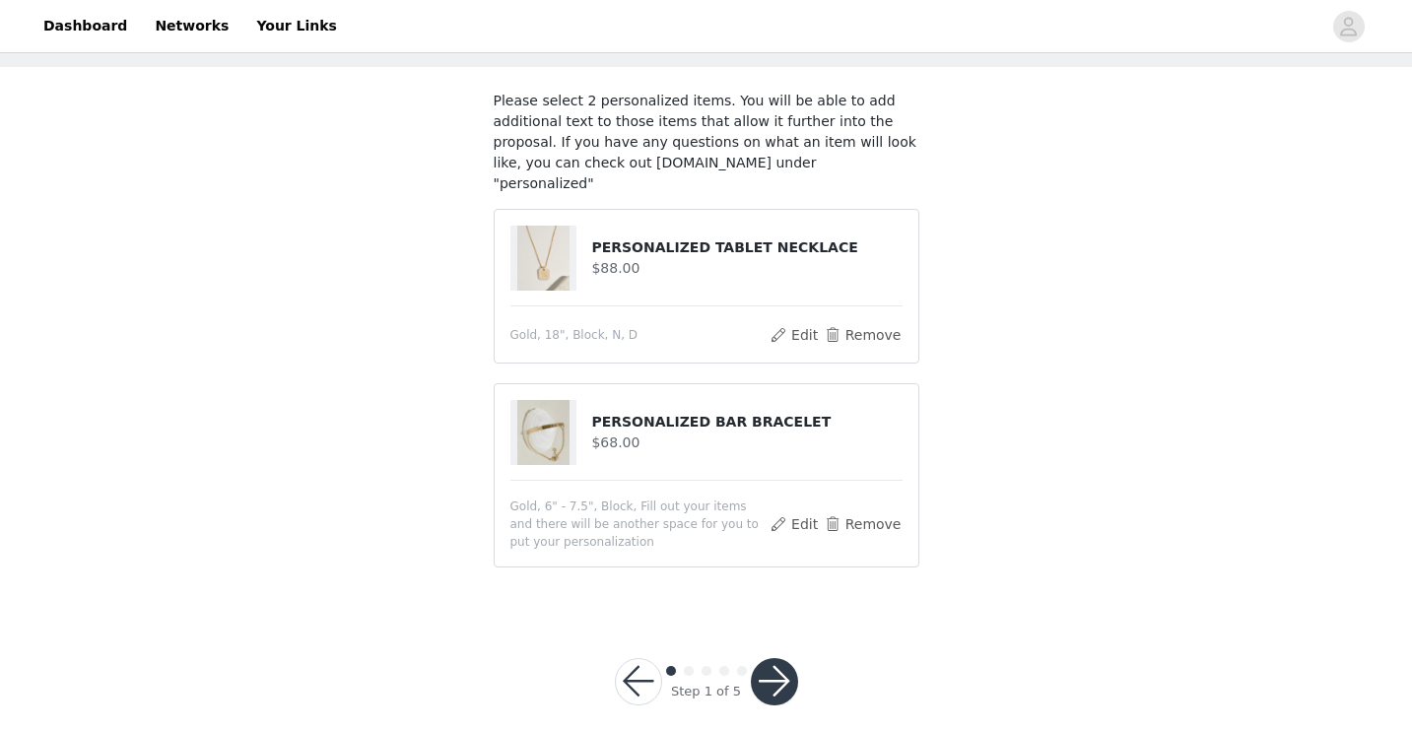
click at [781, 658] on button "button" at bounding box center [774, 681] width 47 height 47
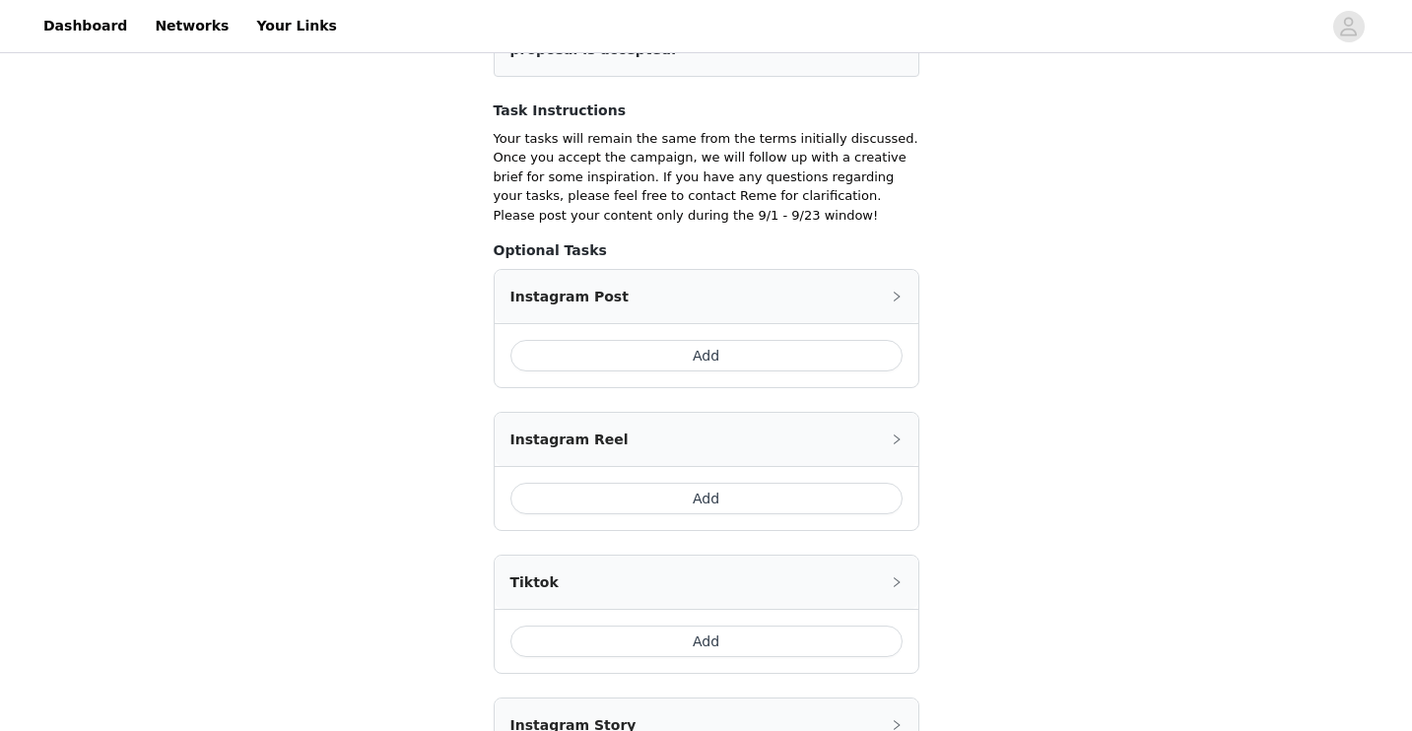
scroll to position [583, 0]
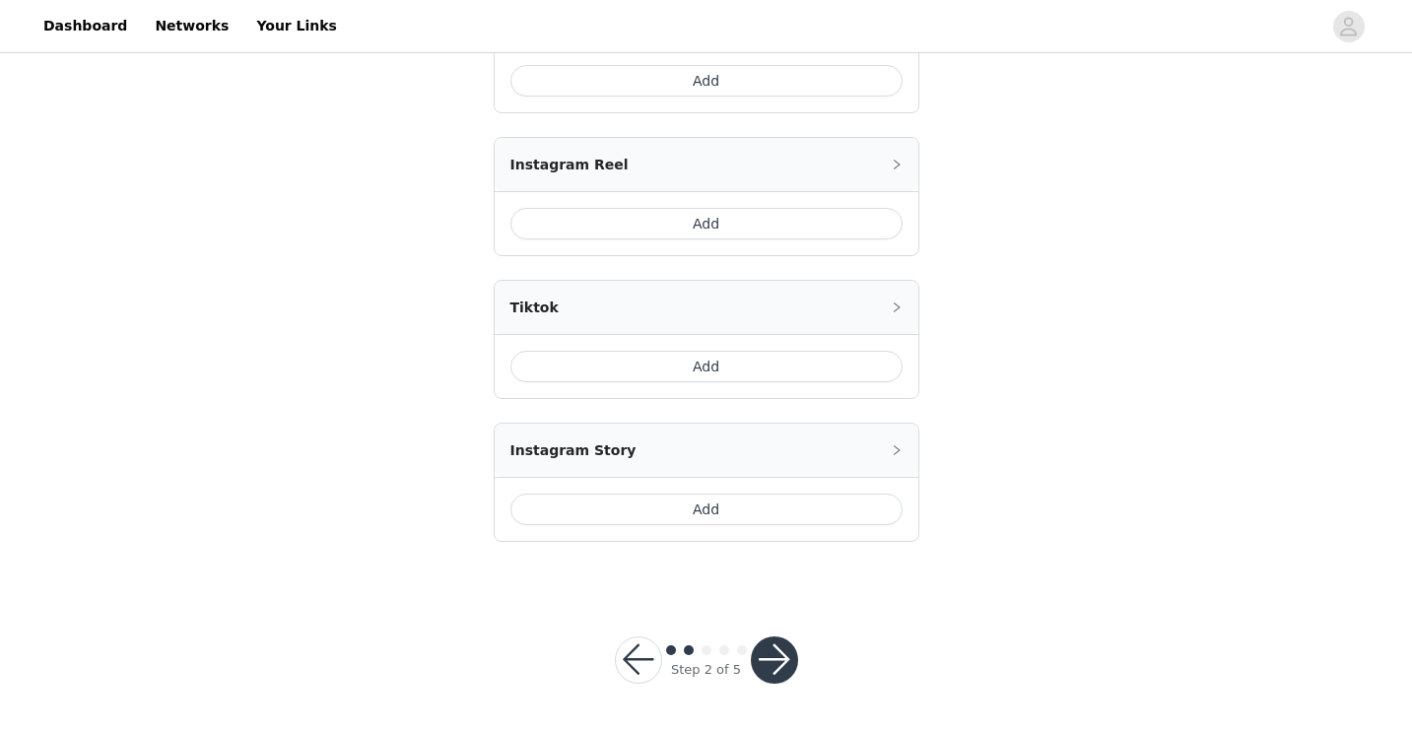
click at [804, 421] on div "Instagram Post Add Instagram Reel Add Tiktok Add Instagram Story Add" at bounding box center [707, 268] width 426 height 548
click at [804, 446] on div "Instagram Story" at bounding box center [707, 450] width 424 height 53
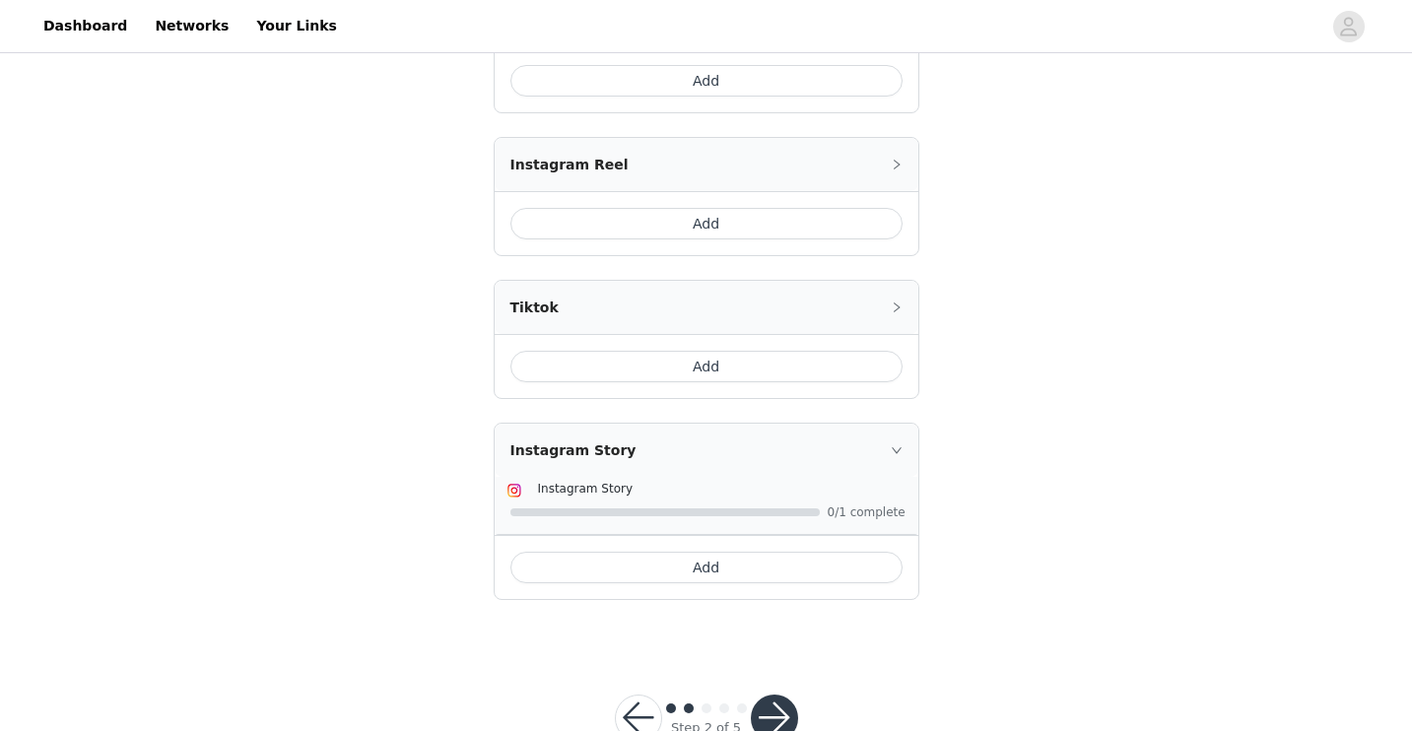
click at [761, 568] on button "Add" at bounding box center [706, 568] width 392 height 32
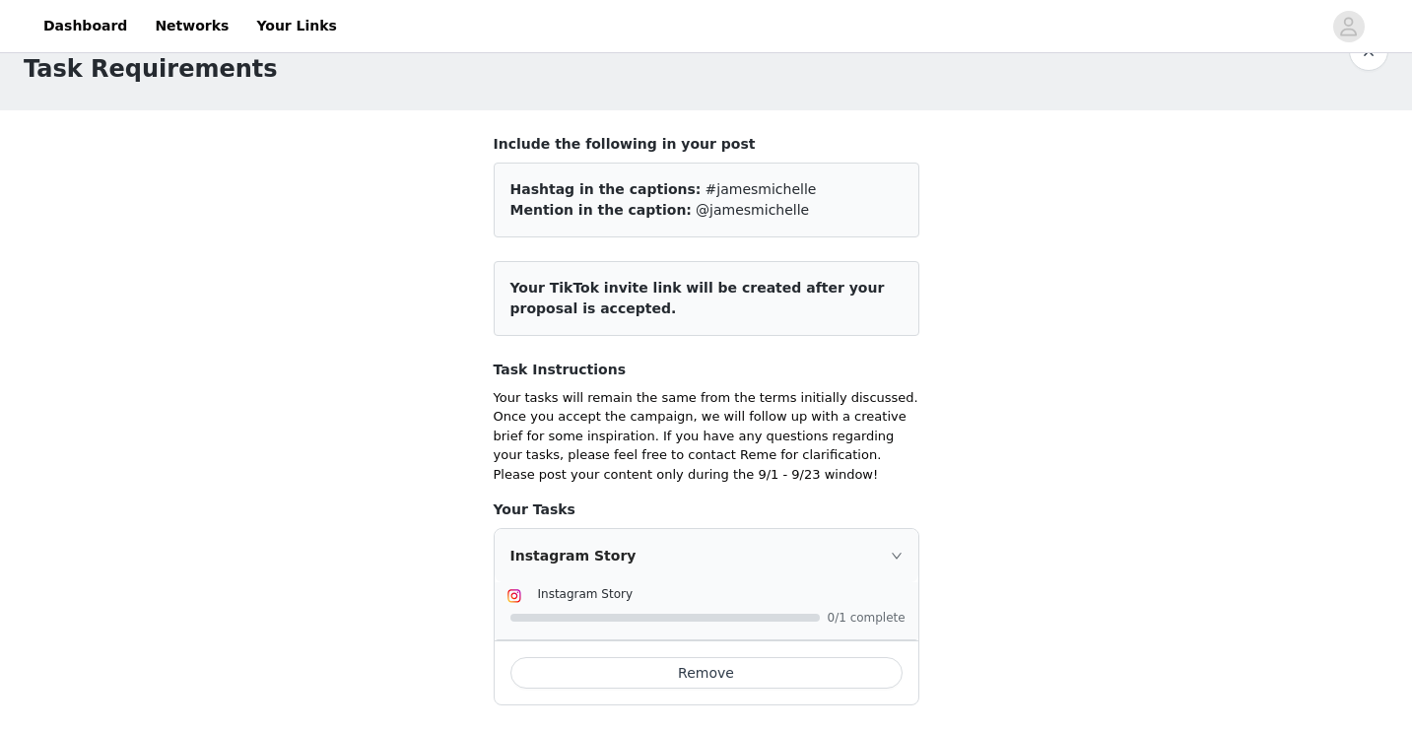
scroll to position [670, 0]
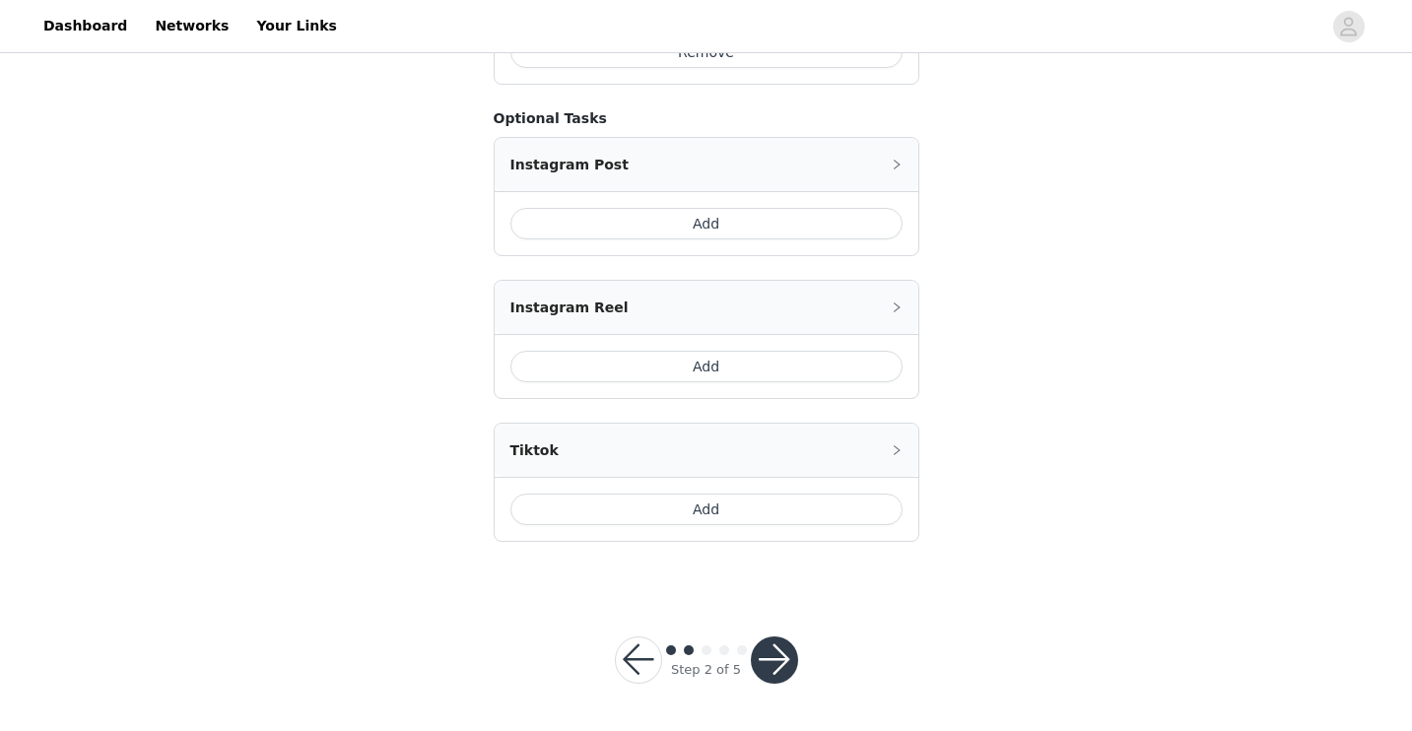
click at [785, 651] on button "button" at bounding box center [774, 659] width 47 height 47
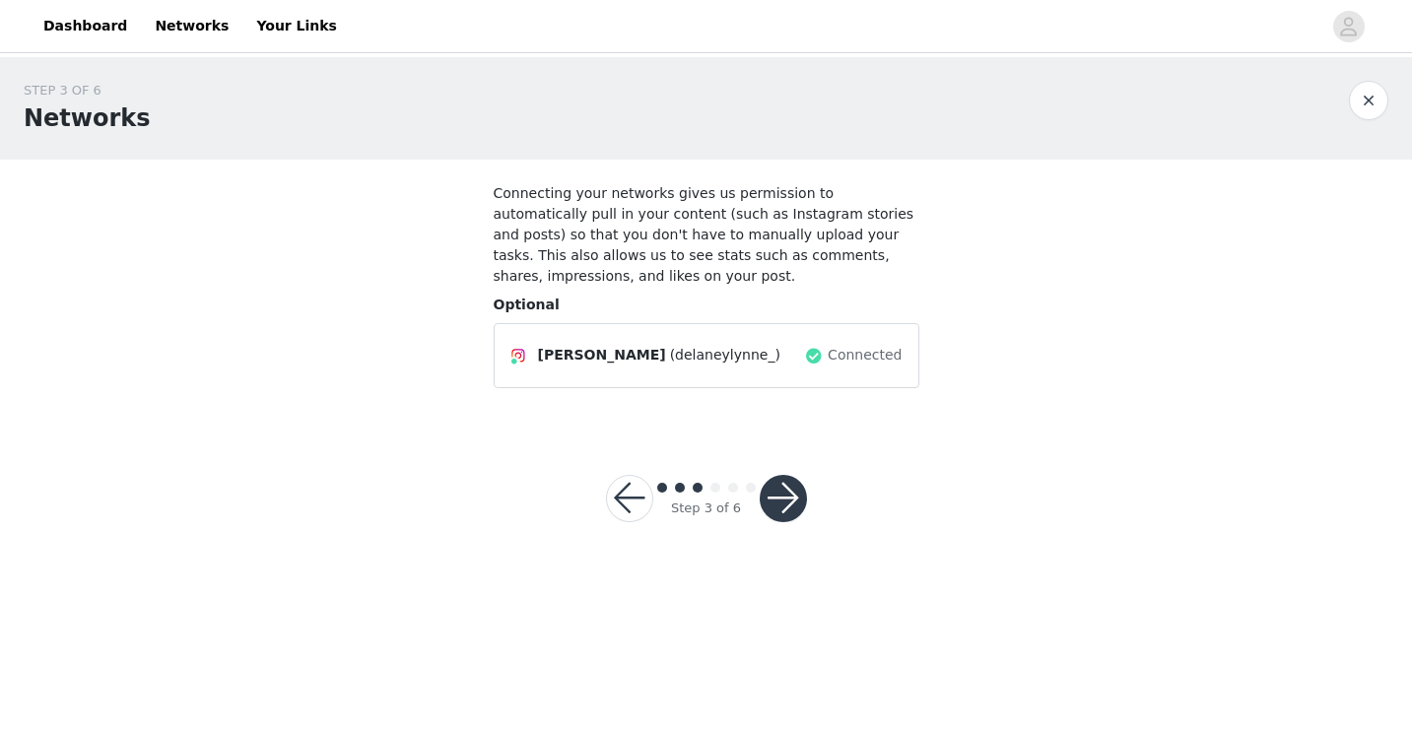
click at [782, 501] on button "button" at bounding box center [783, 498] width 47 height 47
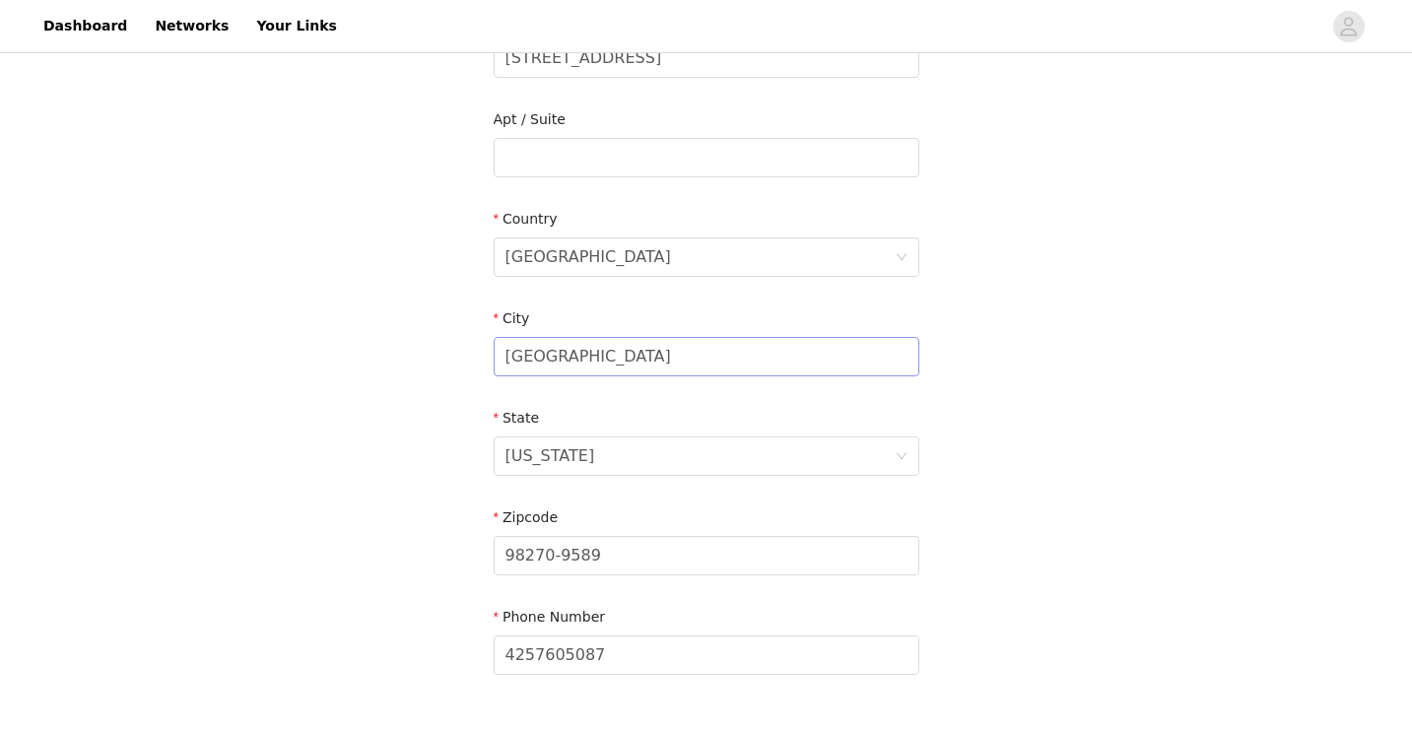
scroll to position [612, 0]
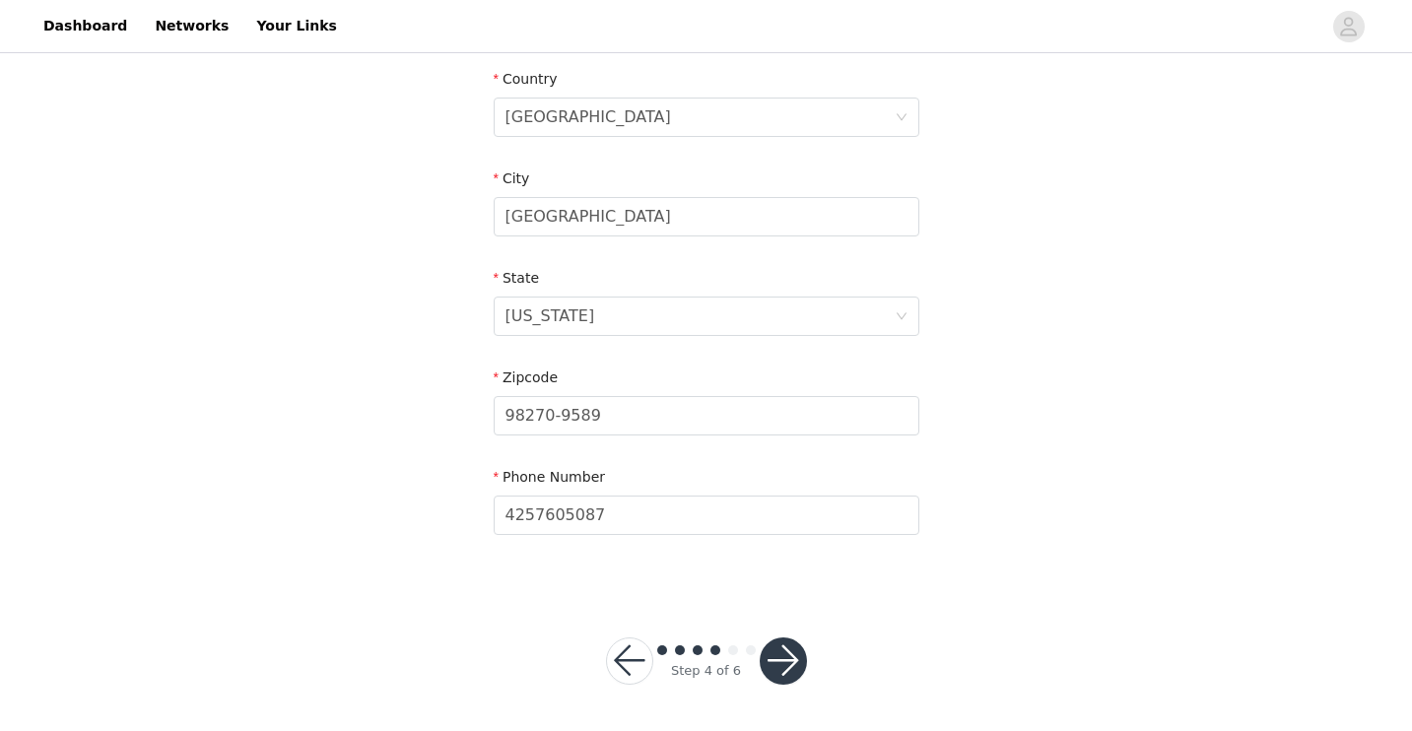
click at [777, 659] on button "button" at bounding box center [783, 660] width 47 height 47
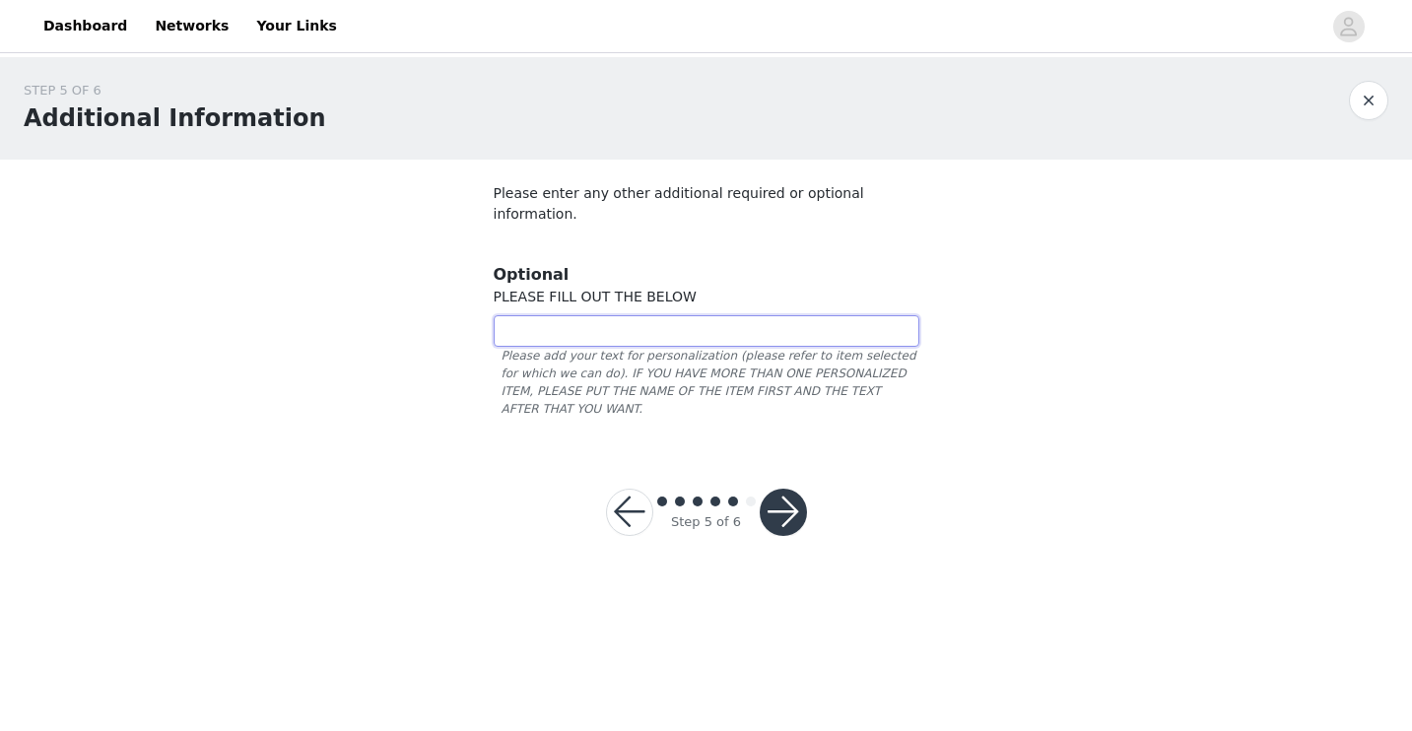
click at [769, 315] on input "text" at bounding box center [707, 331] width 426 height 32
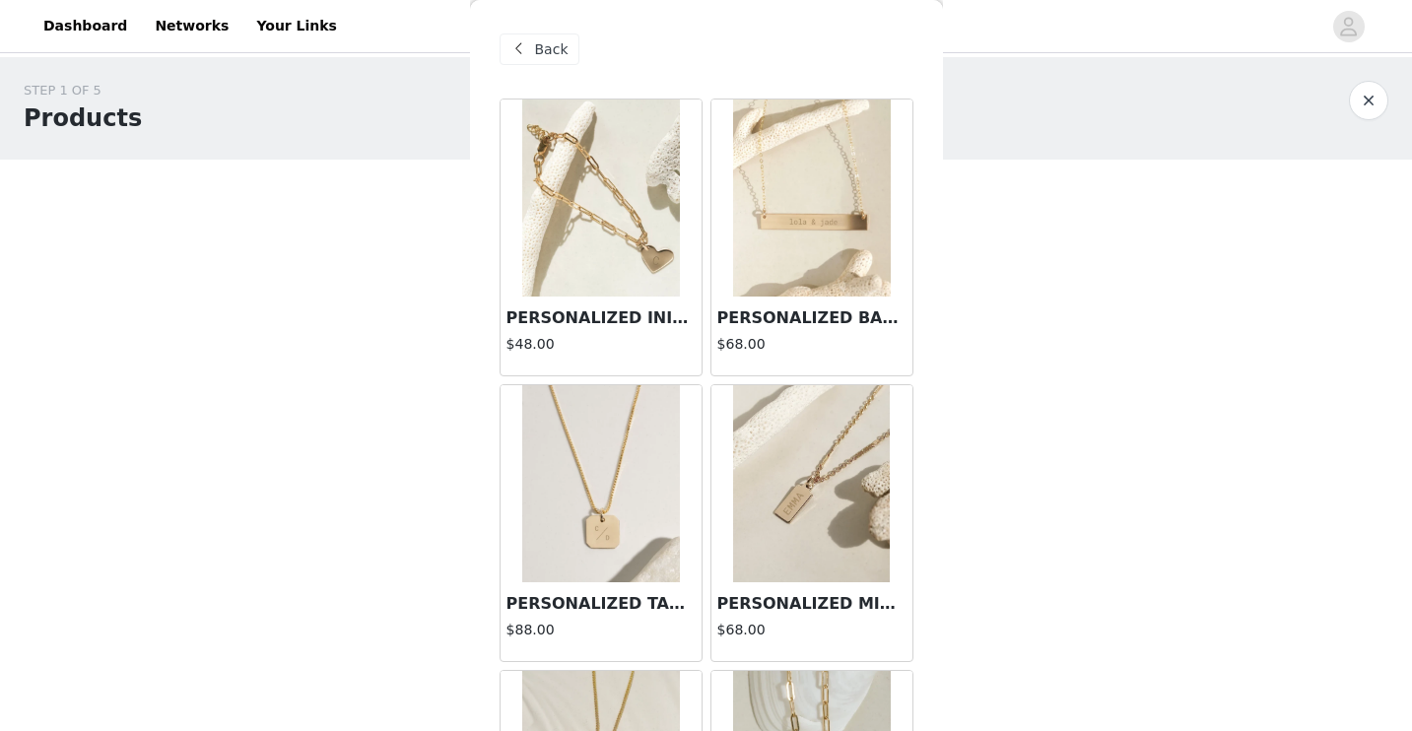
scroll to position [61, 0]
